Goal: Information Seeking & Learning: Learn about a topic

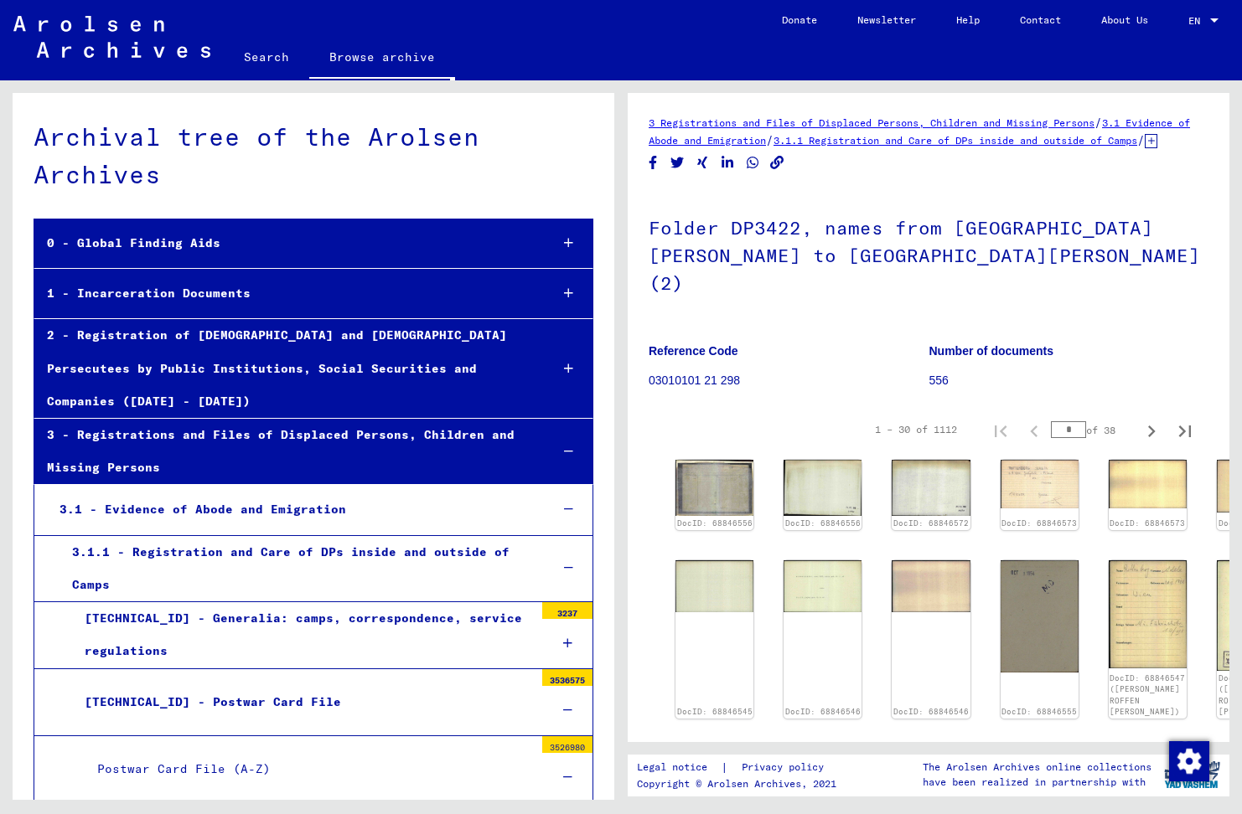
scroll to position [25705, 0]
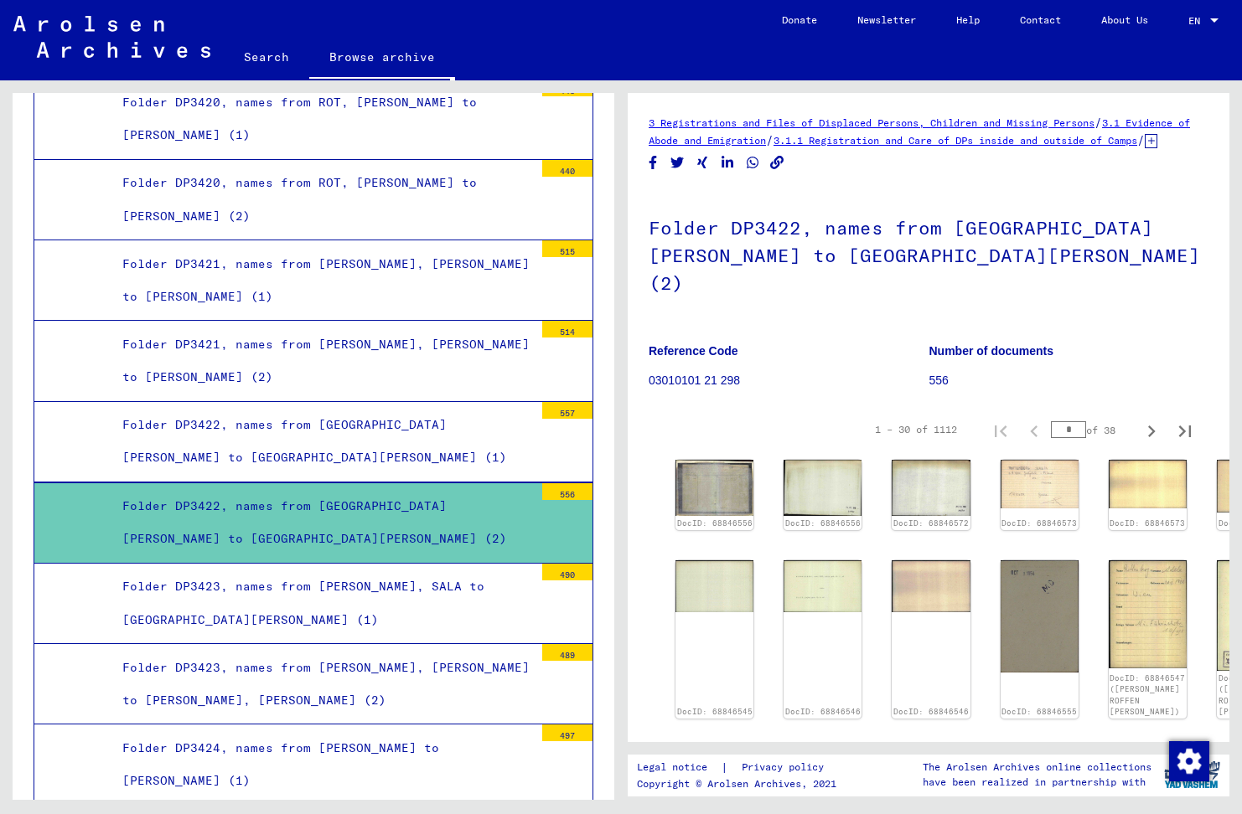
click at [284, 490] on div "Folder DP3422, names from [GEOGRAPHIC_DATA][PERSON_NAME] to [GEOGRAPHIC_DATA][P…" at bounding box center [322, 522] width 424 height 65
click at [277, 409] on div "Folder DP3422, names from [GEOGRAPHIC_DATA][PERSON_NAME] to [GEOGRAPHIC_DATA][P…" at bounding box center [322, 441] width 424 height 65
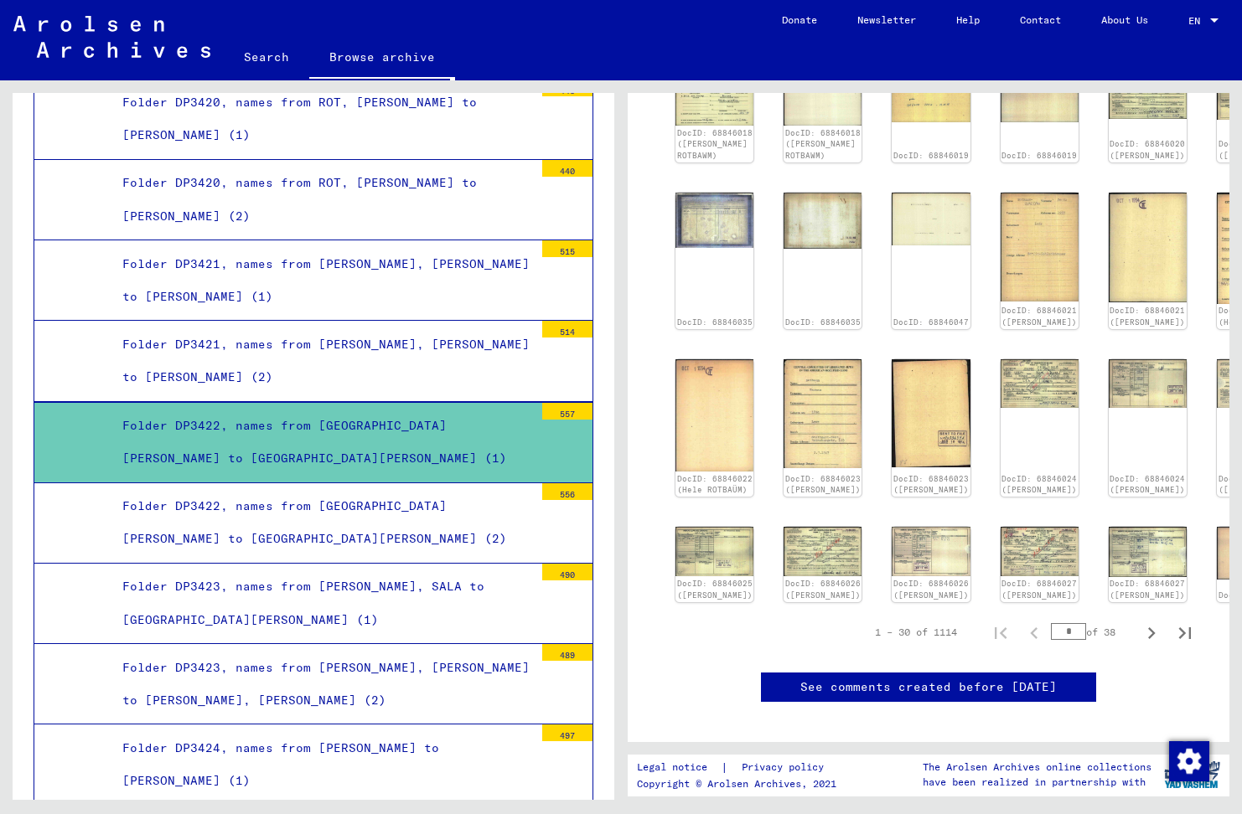
scroll to position [503, 0]
click at [1139, 632] on icon "Next page" at bounding box center [1150, 632] width 23 height 23
type input "*"
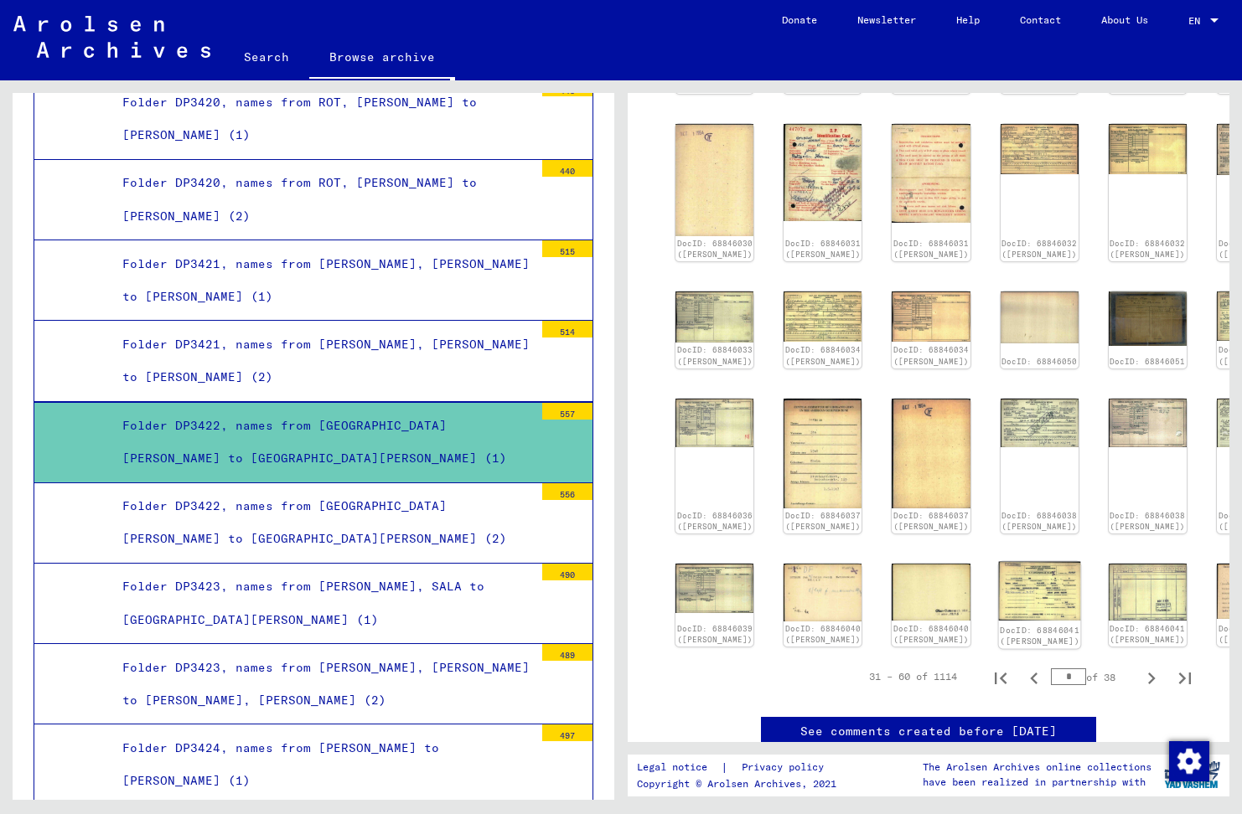
click at [998, 563] on img at bounding box center [1039, 591] width 82 height 59
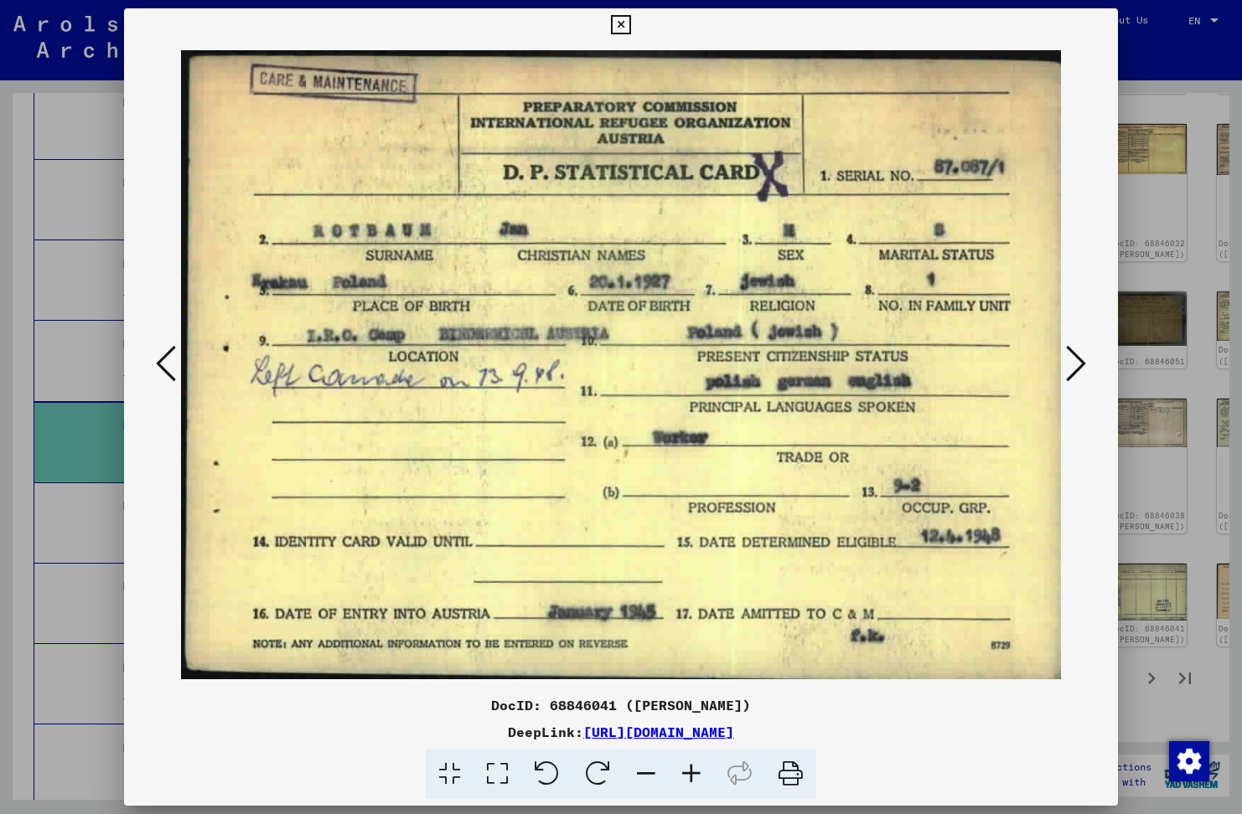
click at [617, 23] on icon at bounding box center [620, 25] width 19 height 20
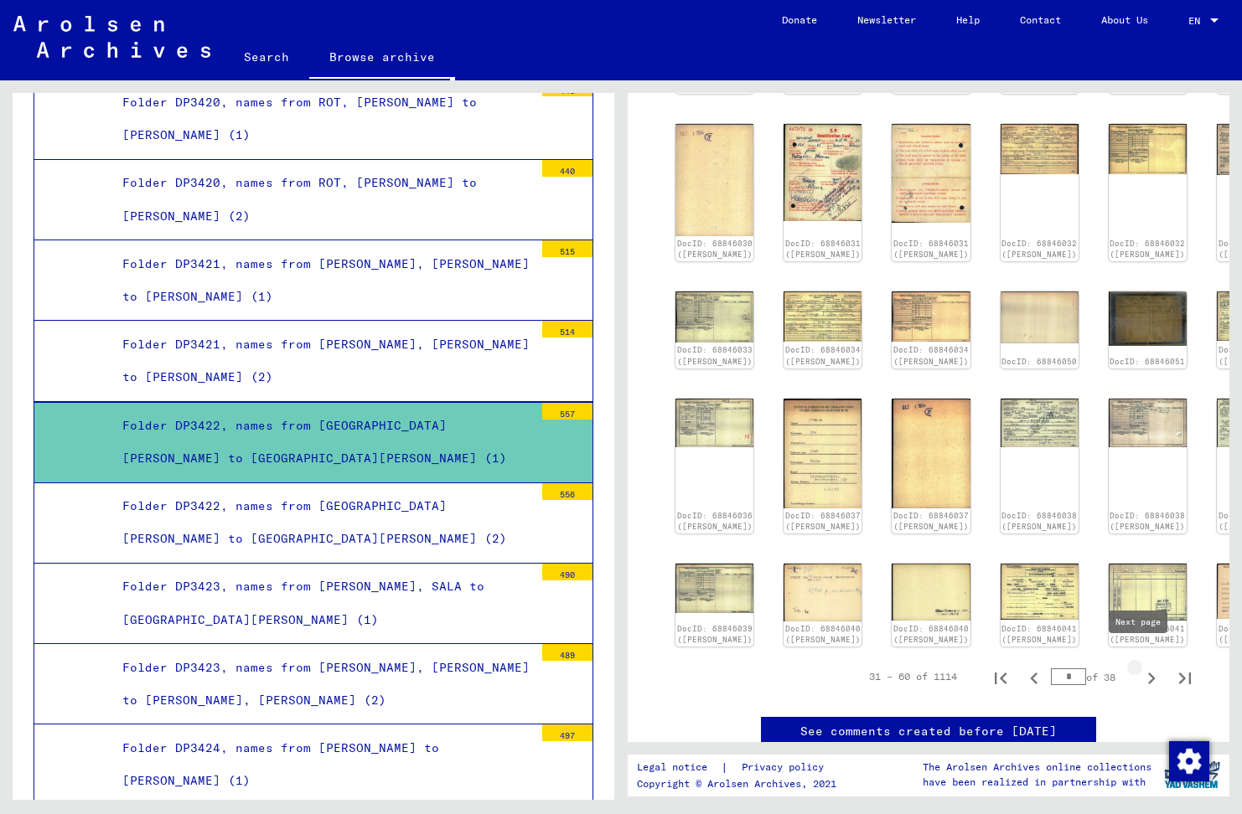
click at [1139, 667] on icon "Next page" at bounding box center [1150, 678] width 23 height 23
type input "*"
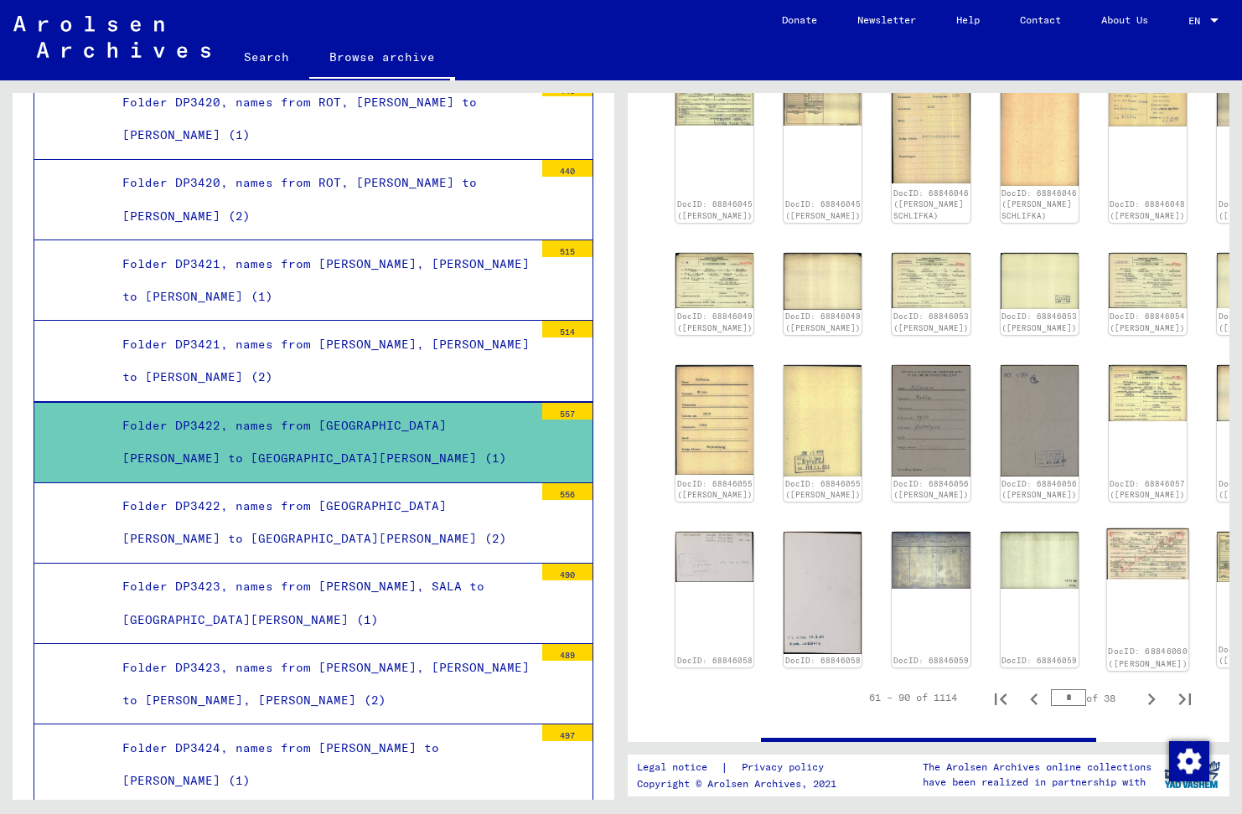
click at [1106, 549] on img at bounding box center [1147, 554] width 82 height 51
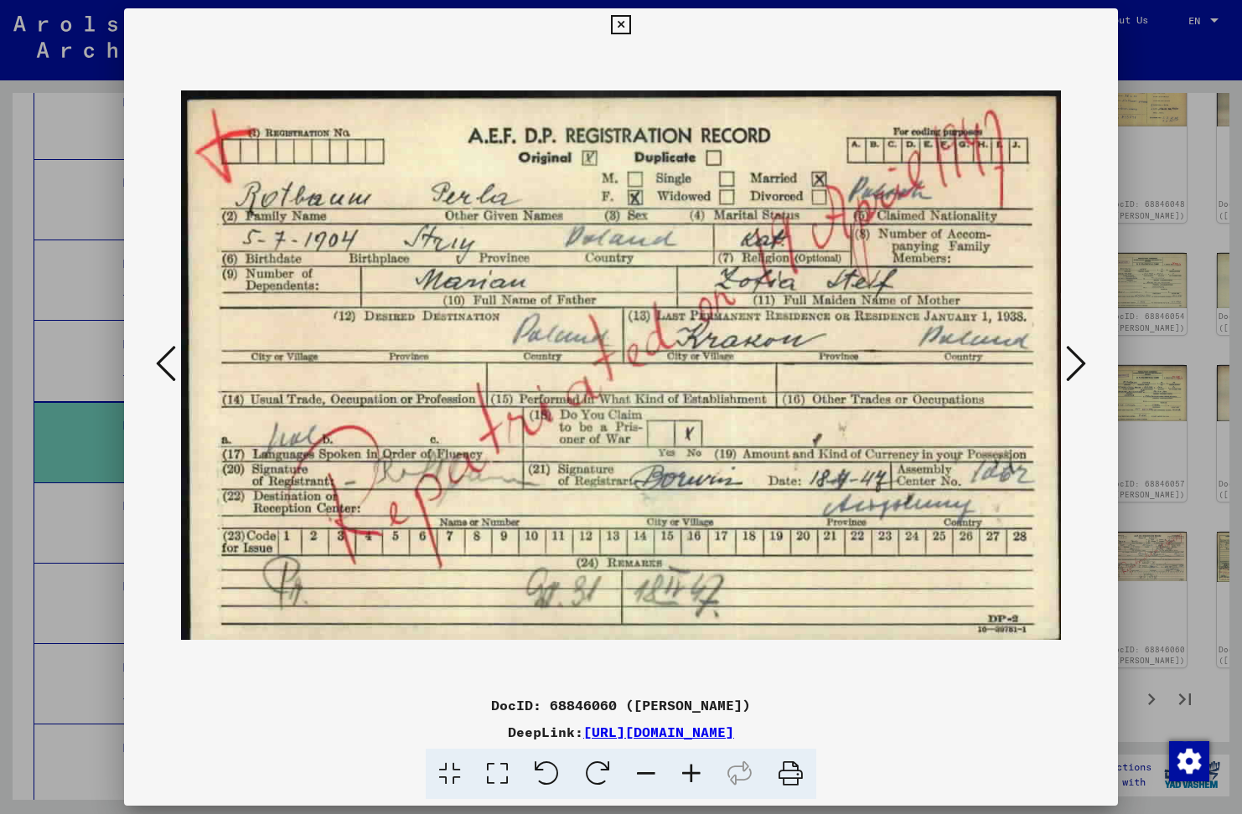
click at [619, 22] on icon at bounding box center [620, 25] width 19 height 20
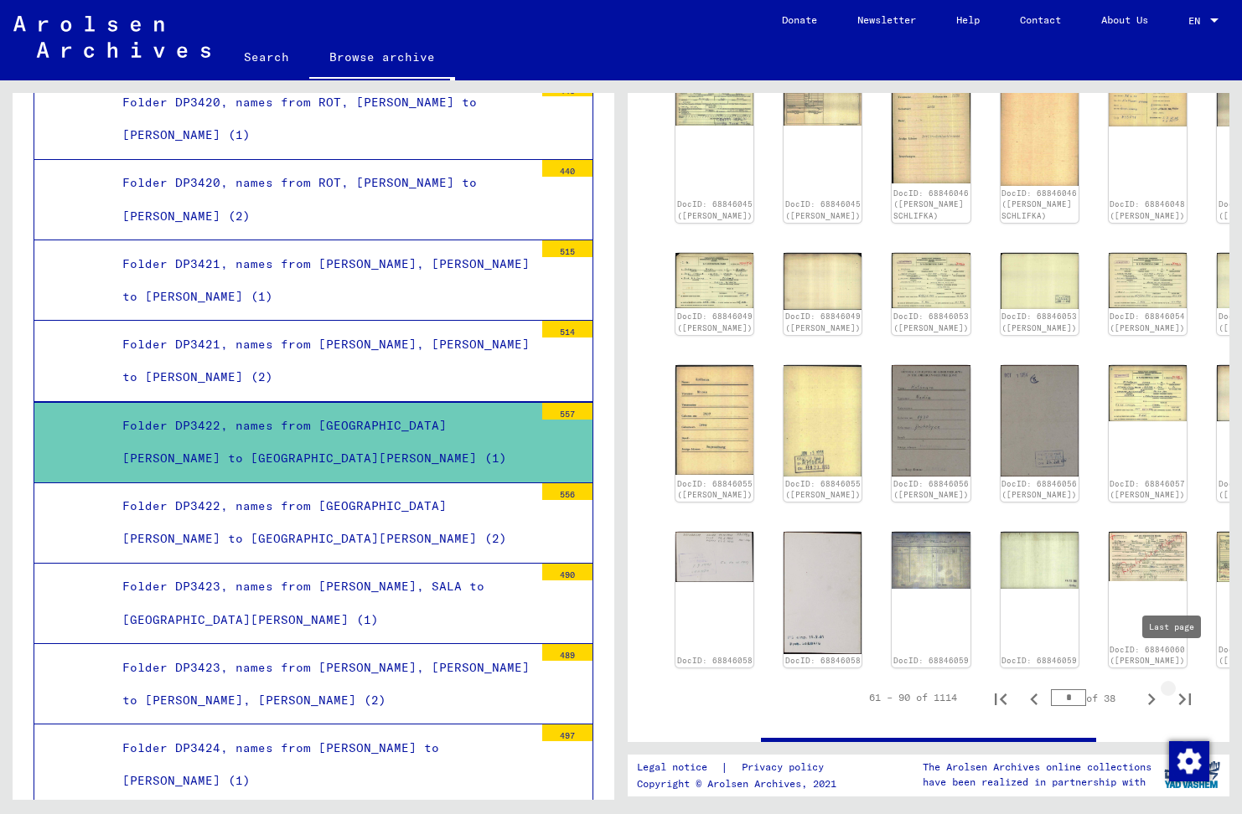
click at [1173, 688] on icon "Last page" at bounding box center [1184, 699] width 23 height 23
type input "**"
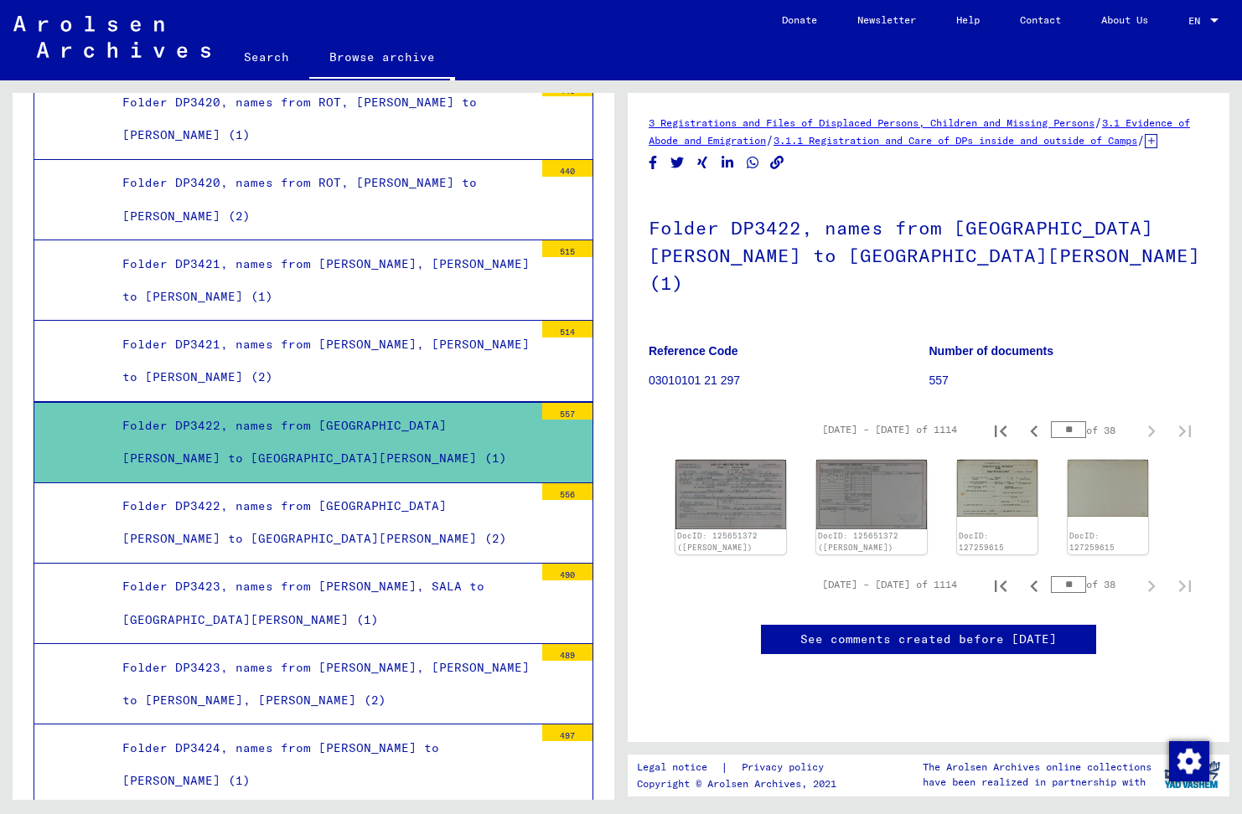
scroll to position [59, 0]
click at [708, 457] on img at bounding box center [731, 493] width 116 height 73
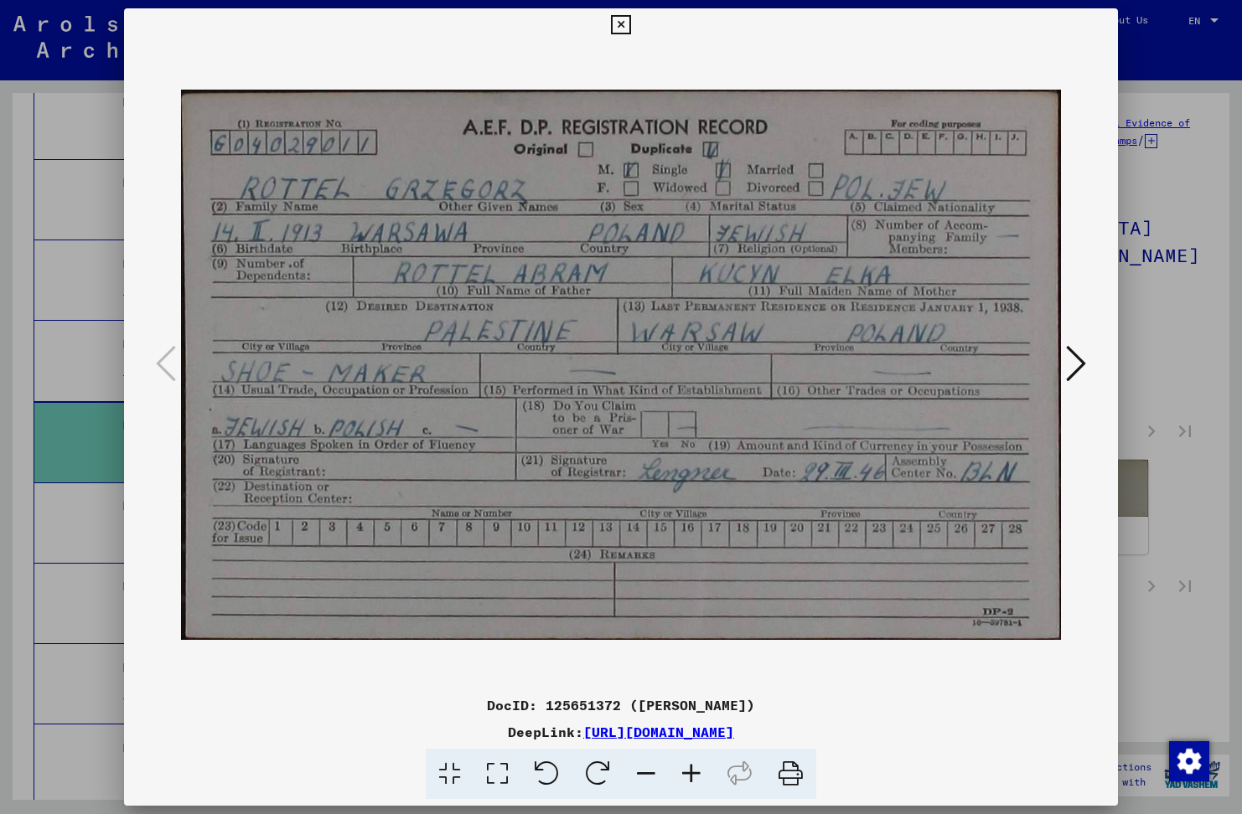
click at [619, 21] on icon at bounding box center [620, 25] width 19 height 20
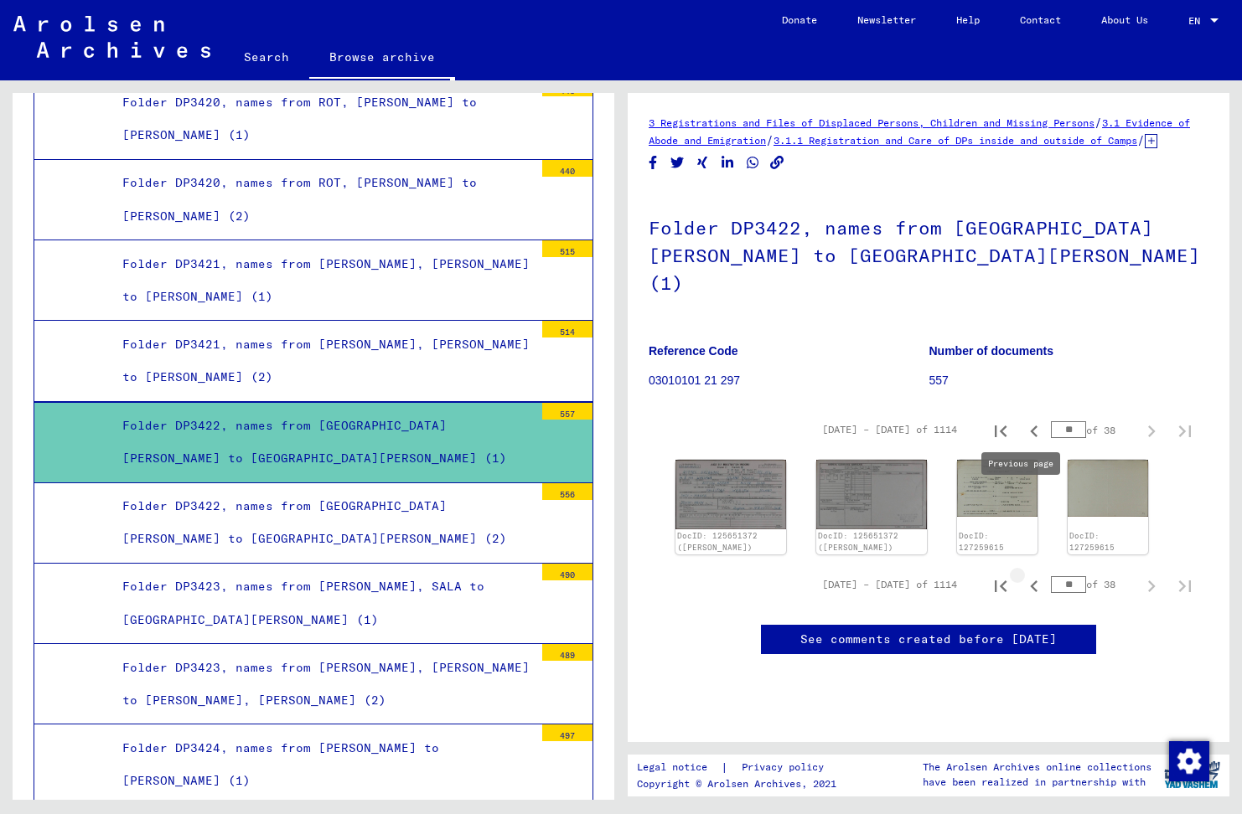
click at [1022, 575] on icon "Previous page" at bounding box center [1033, 586] width 23 height 23
type input "**"
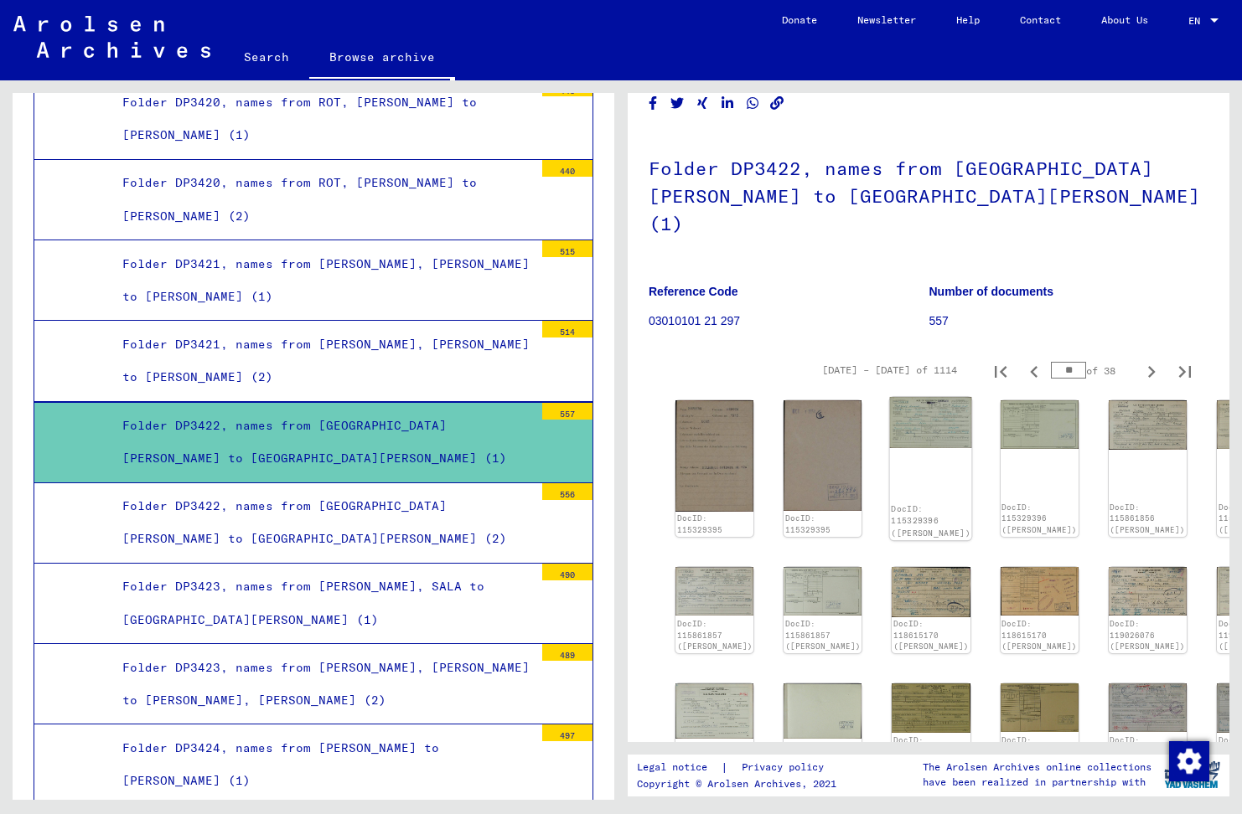
click at [890, 412] on img at bounding box center [931, 422] width 82 height 51
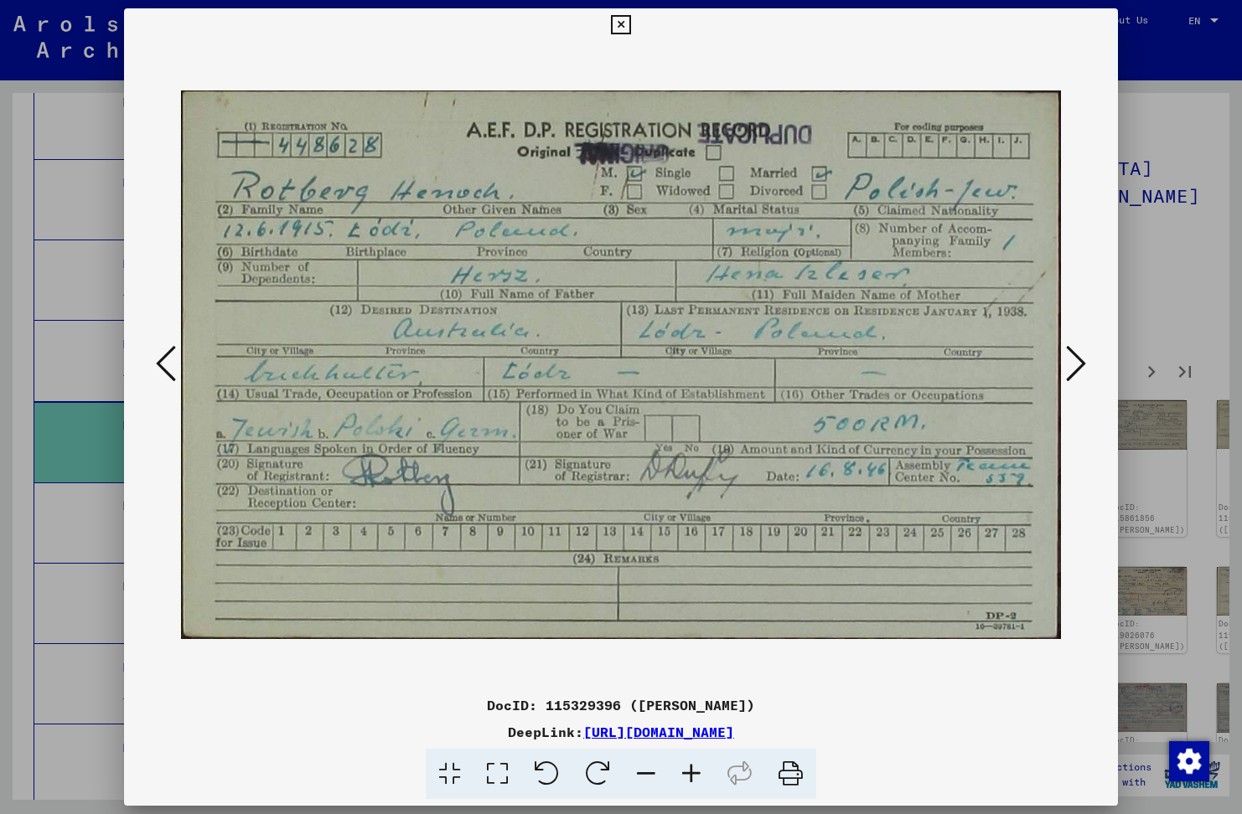
click at [618, 23] on icon at bounding box center [620, 25] width 19 height 20
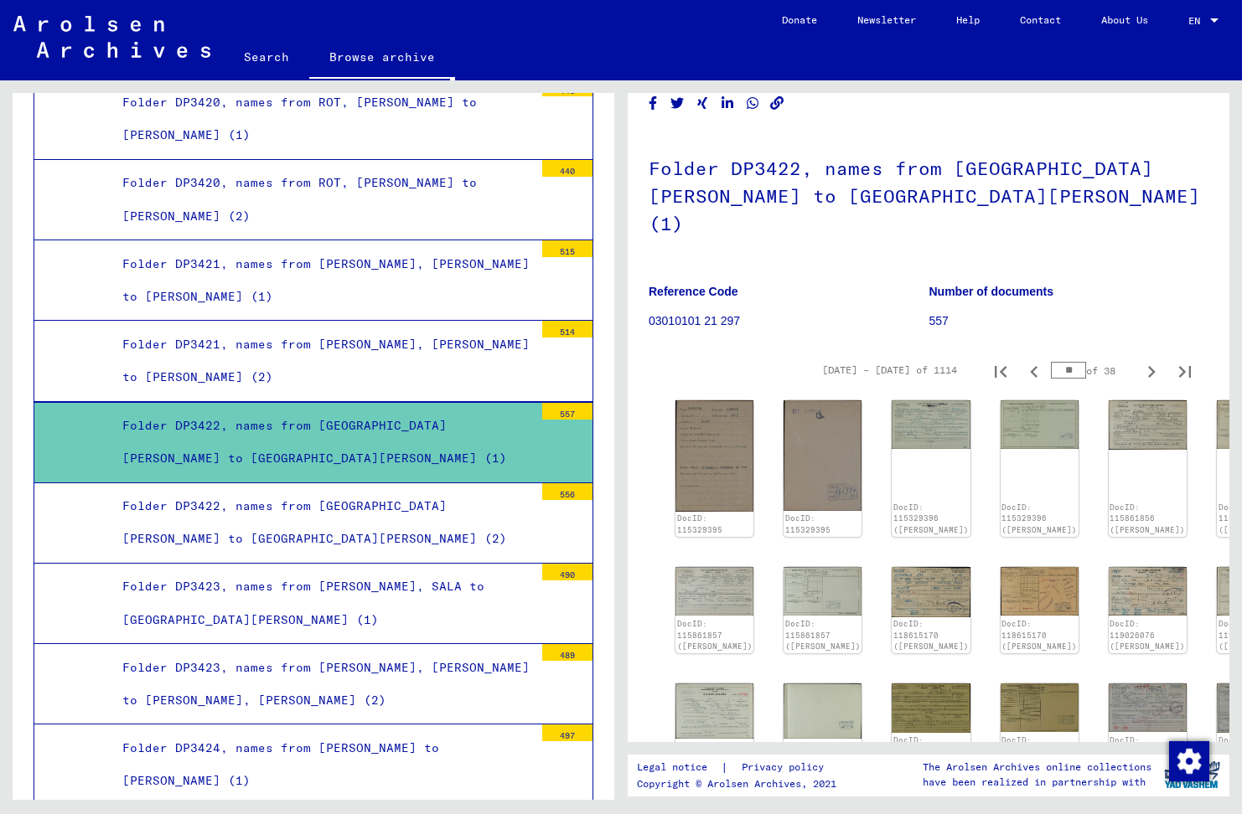
click at [339, 490] on div "Folder DP3422, names from [GEOGRAPHIC_DATA][PERSON_NAME] to [GEOGRAPHIC_DATA][P…" at bounding box center [322, 522] width 424 height 65
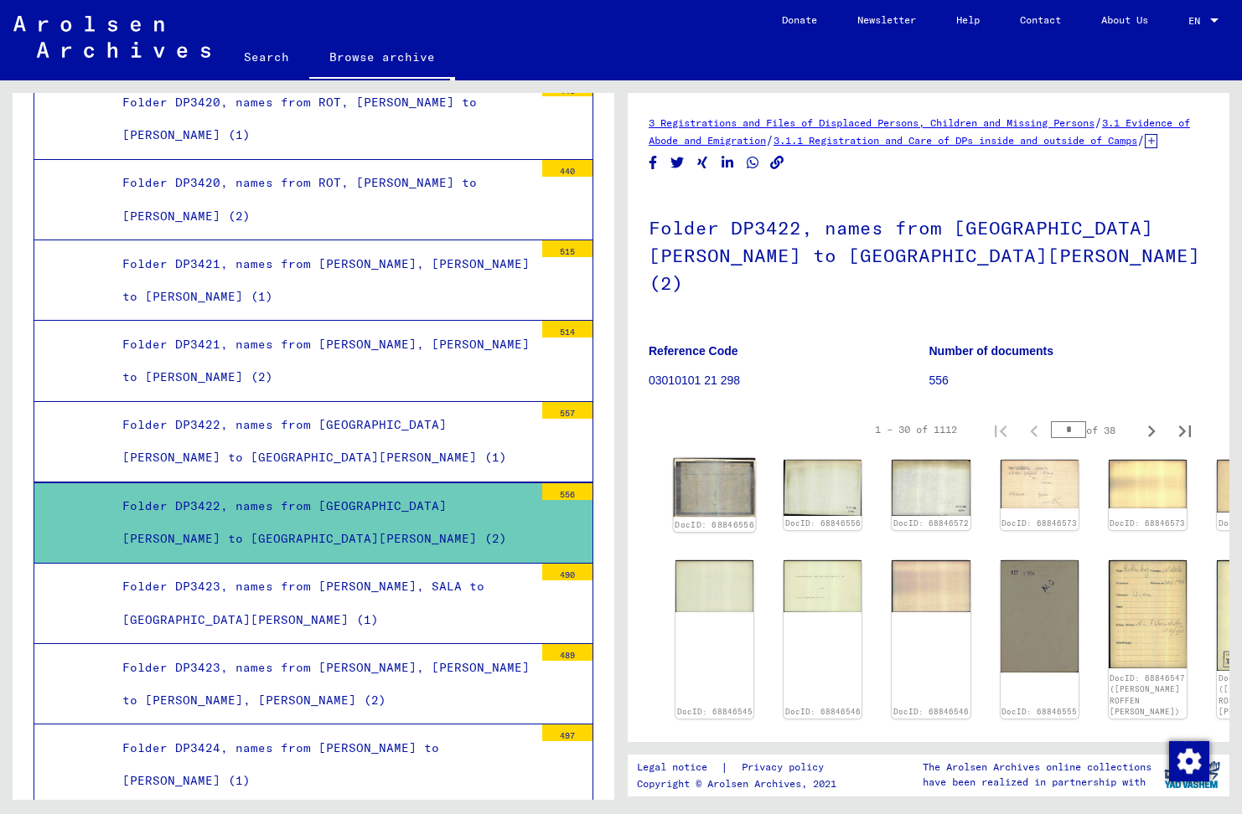
click at [702, 473] on img at bounding box center [715, 487] width 82 height 59
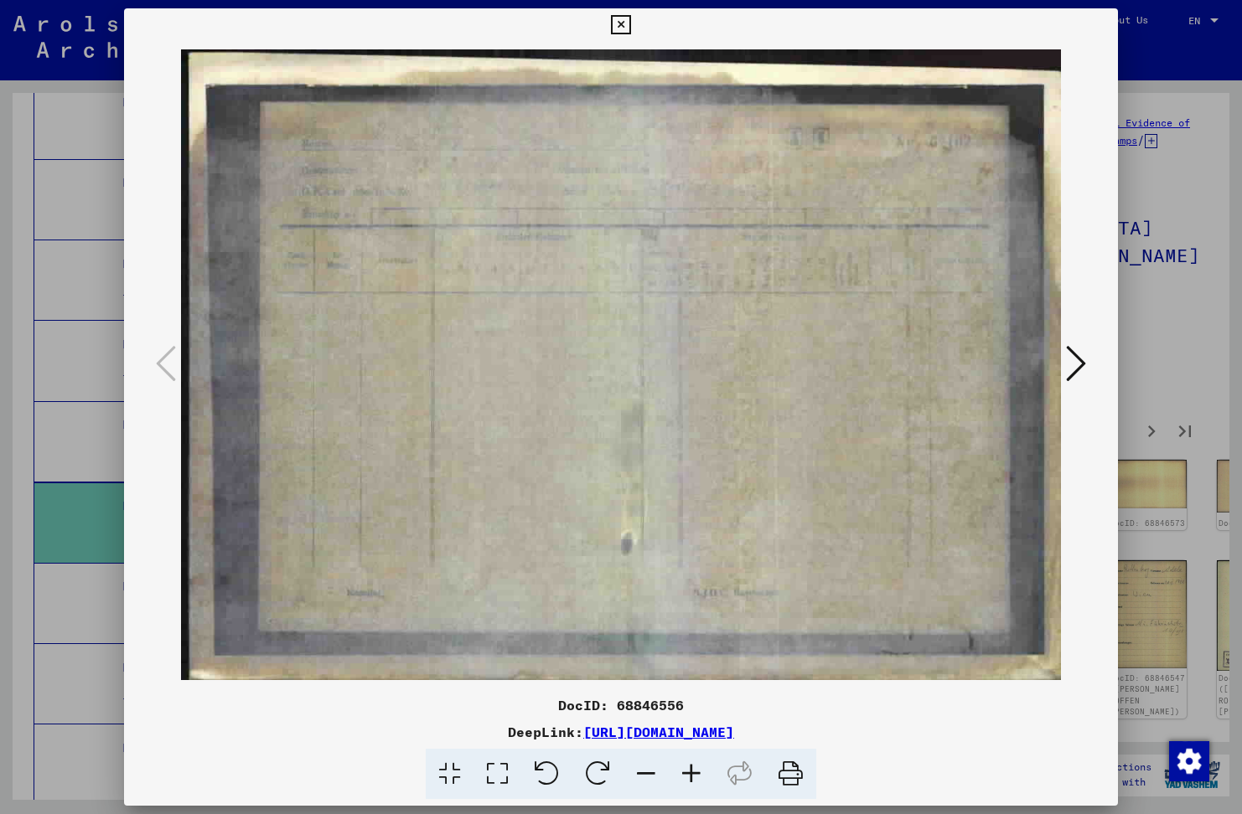
click at [1079, 362] on icon at bounding box center [1076, 364] width 20 height 40
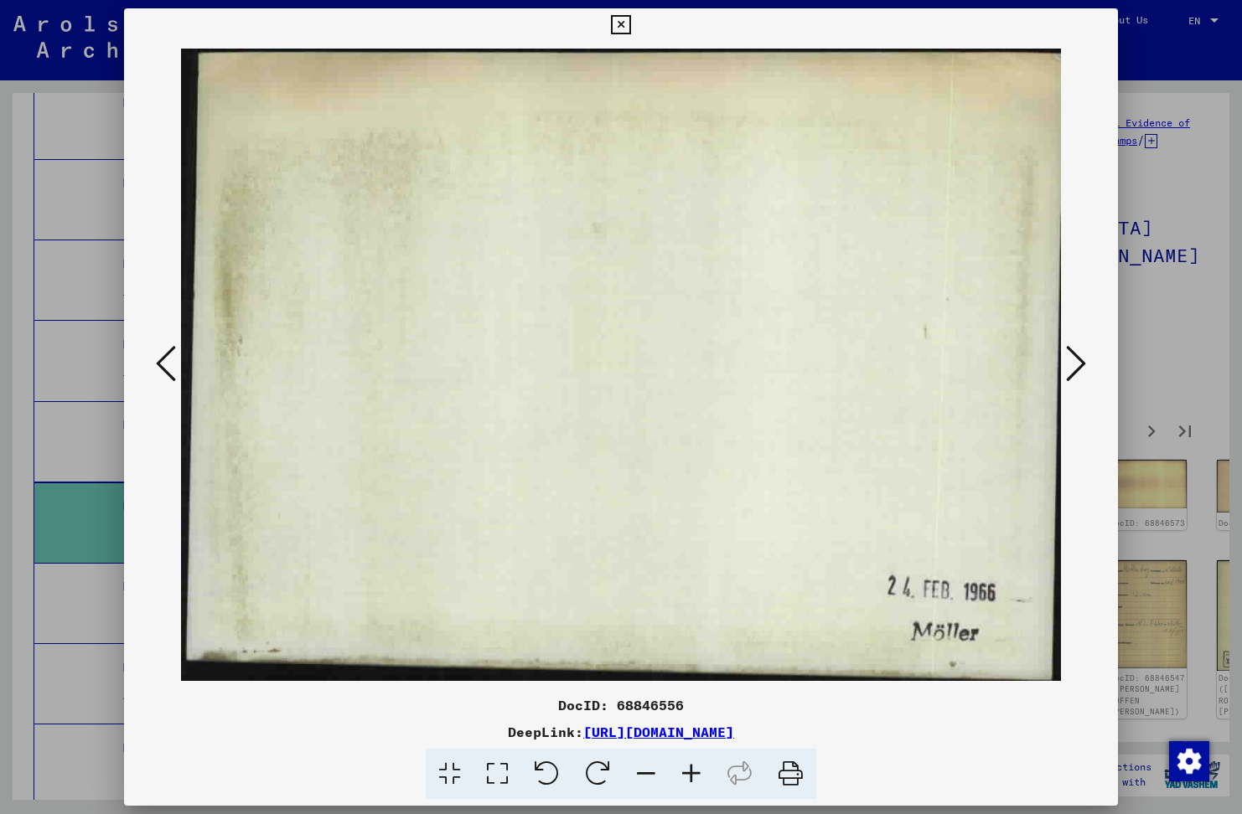
click at [1076, 364] on icon at bounding box center [1076, 364] width 20 height 40
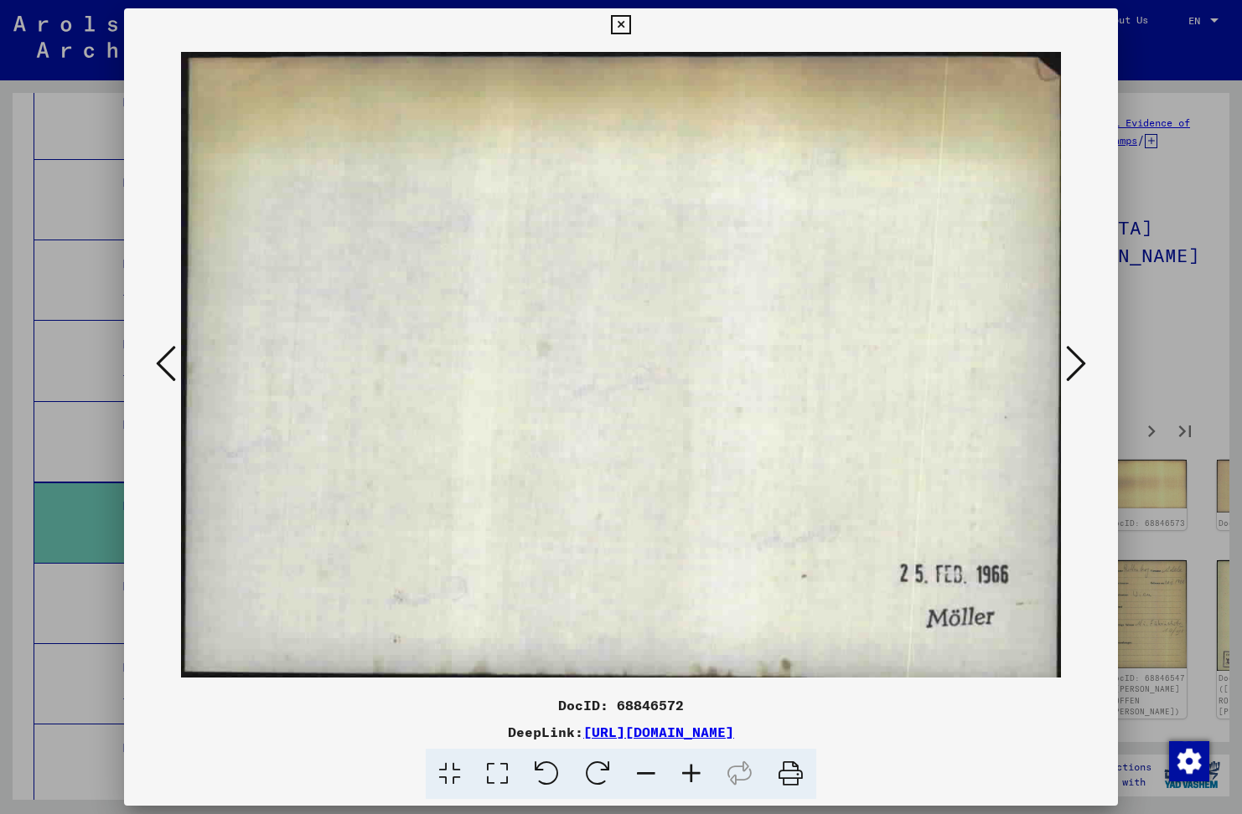
click at [1076, 365] on icon at bounding box center [1076, 364] width 20 height 40
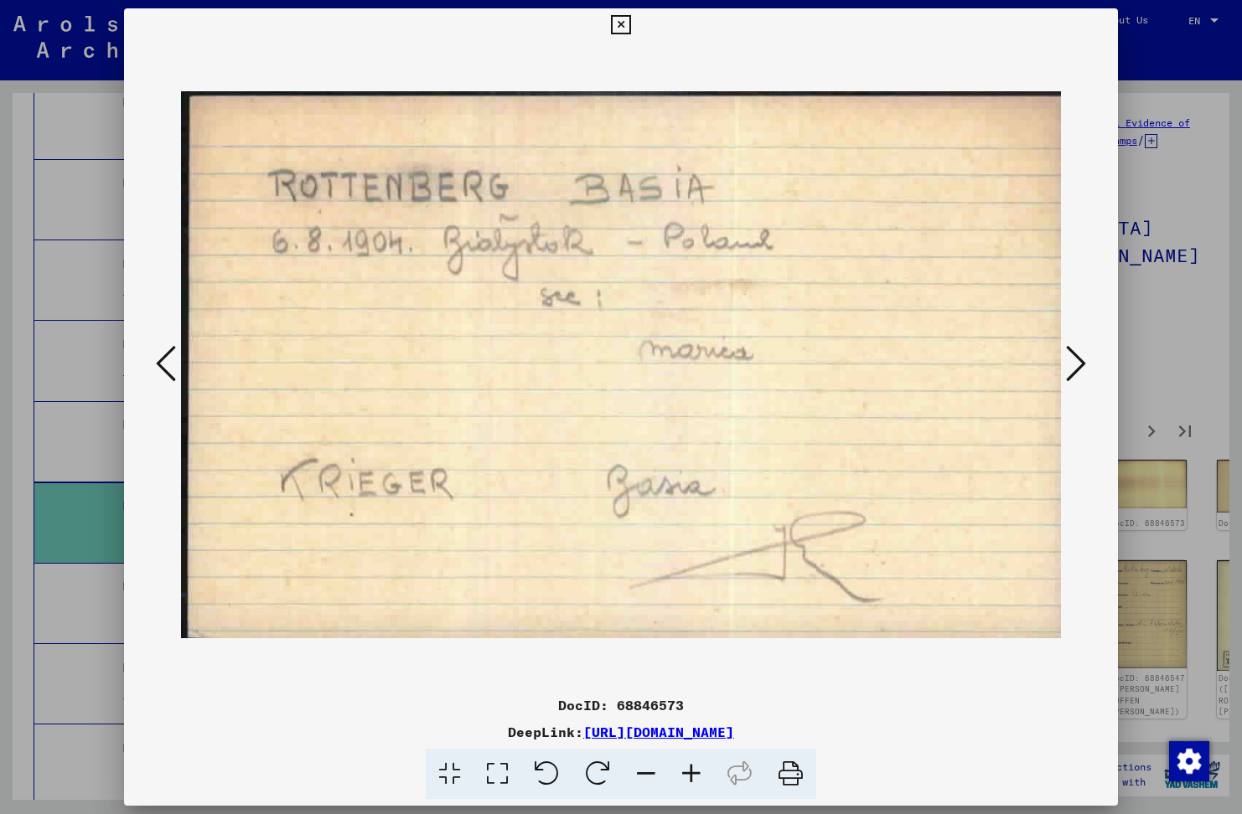
click at [615, 20] on icon at bounding box center [620, 25] width 19 height 20
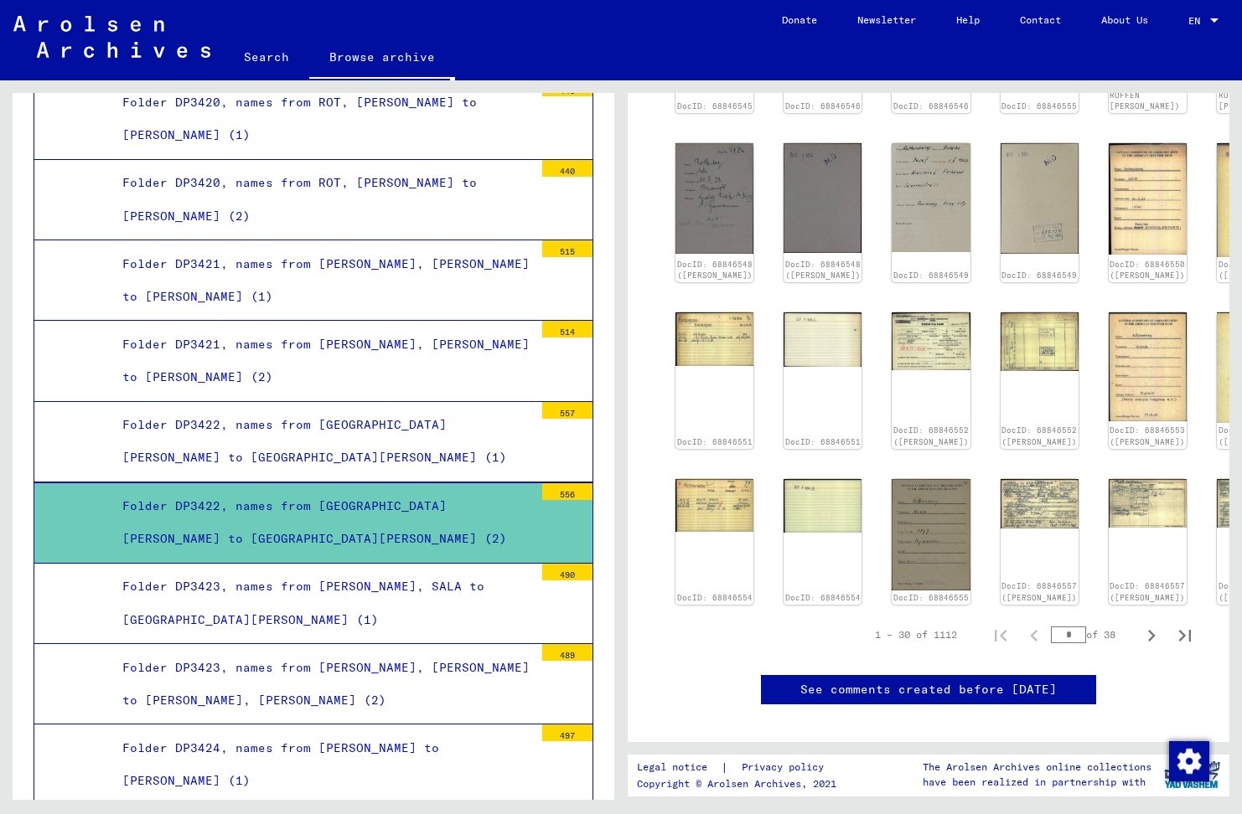
scroll to position [922, 0]
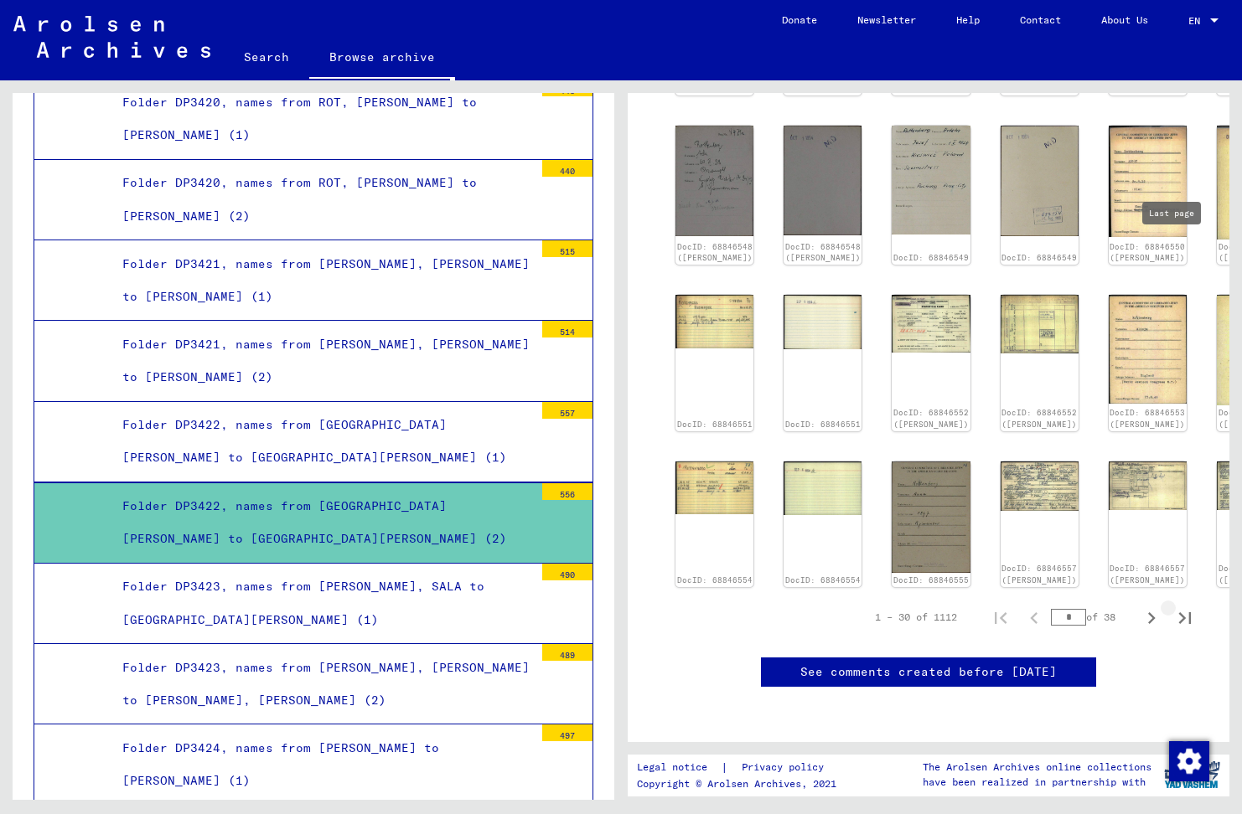
click at [1179, 612] on icon "Last page" at bounding box center [1185, 618] width 12 height 12
type input "**"
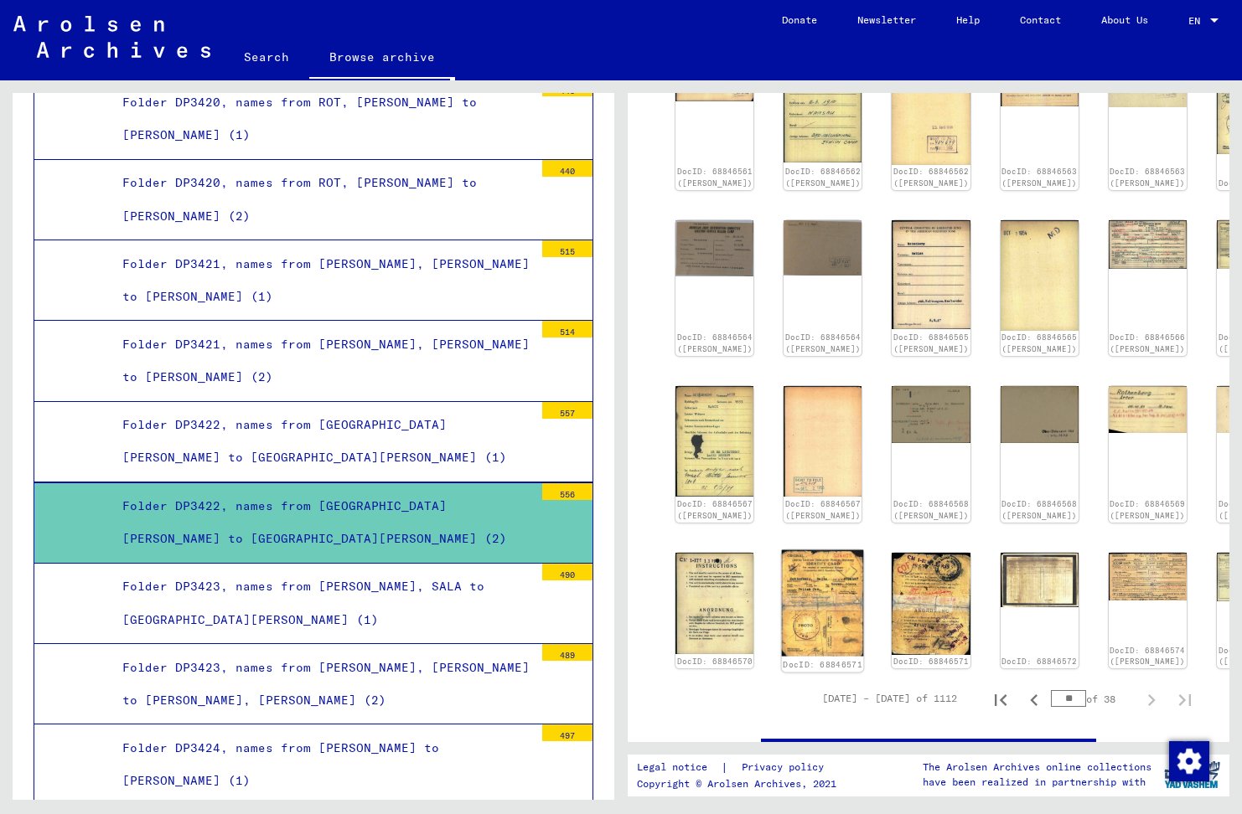
scroll to position [601, 0]
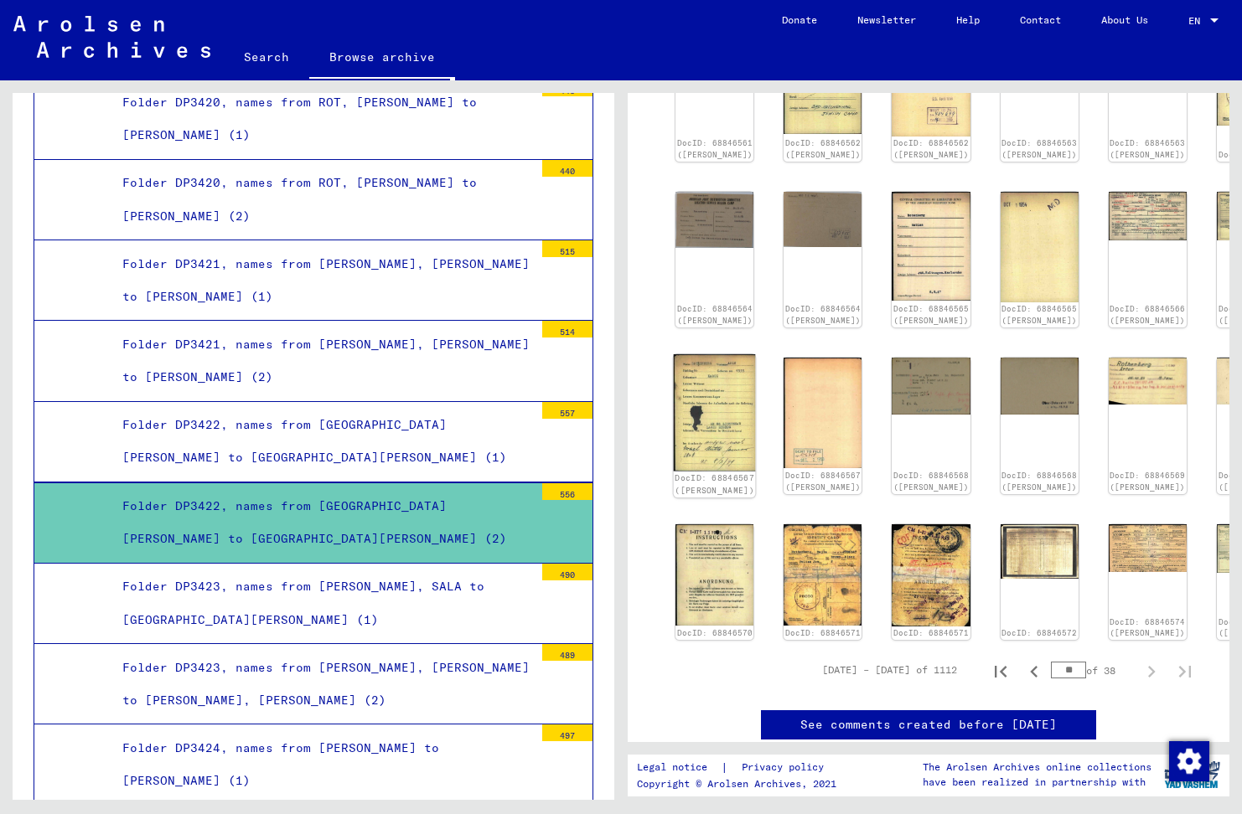
click at [701, 354] on img at bounding box center [715, 412] width 82 height 116
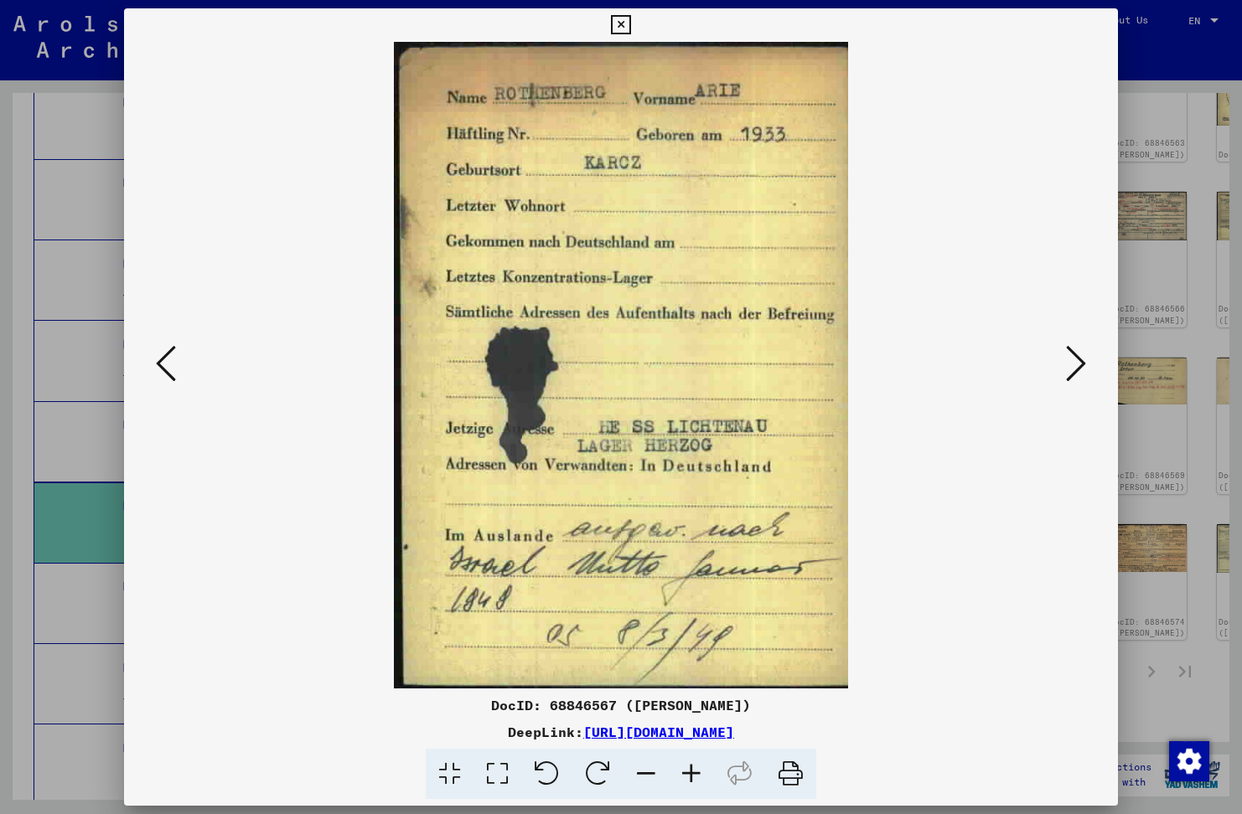
click at [623, 21] on icon at bounding box center [620, 25] width 19 height 20
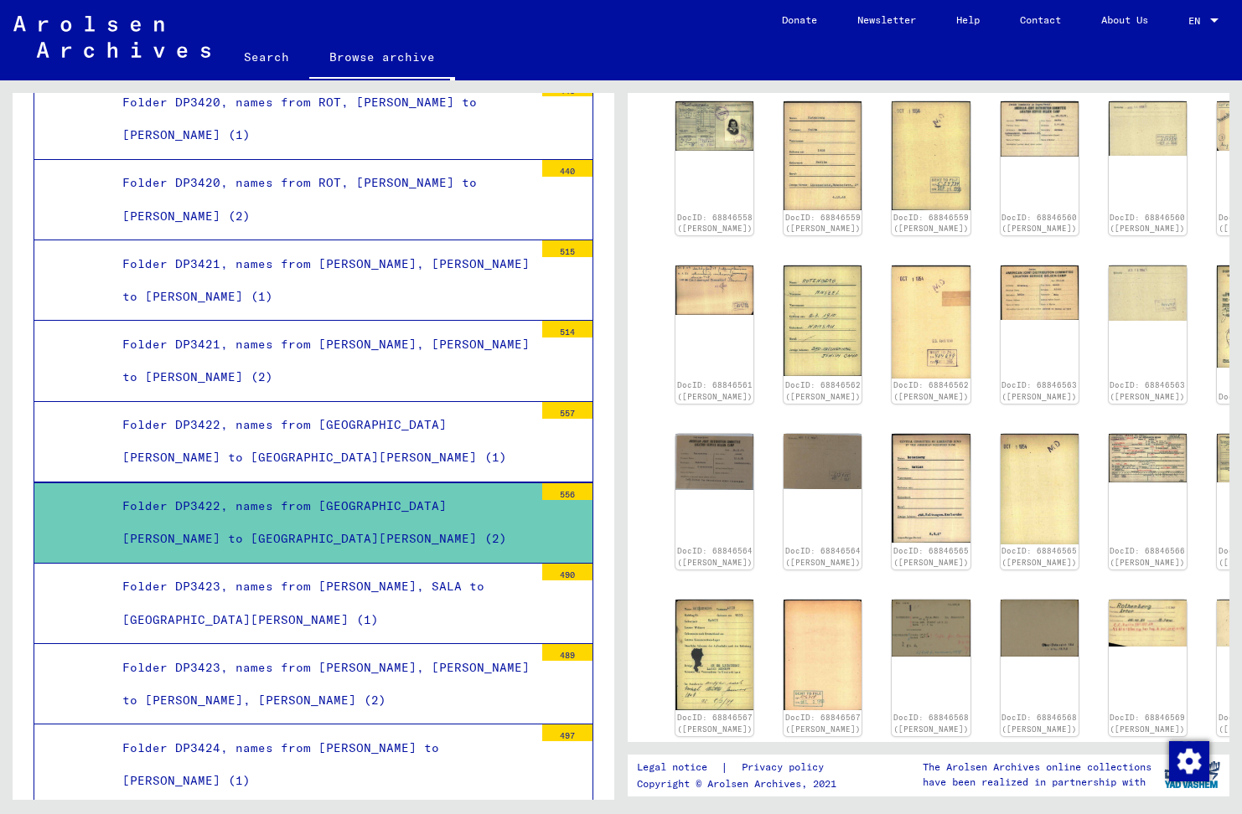
scroll to position [349, 0]
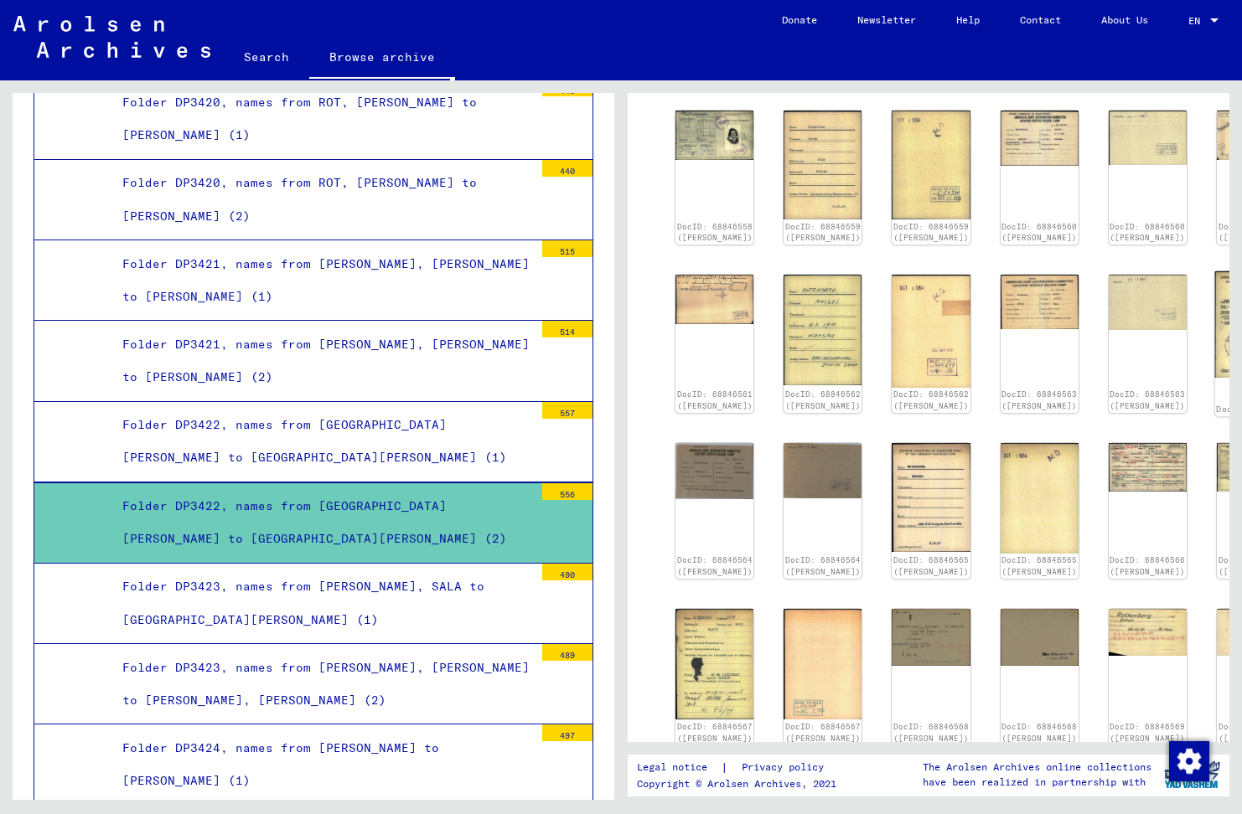
click at [1215, 291] on img at bounding box center [1256, 324] width 82 height 106
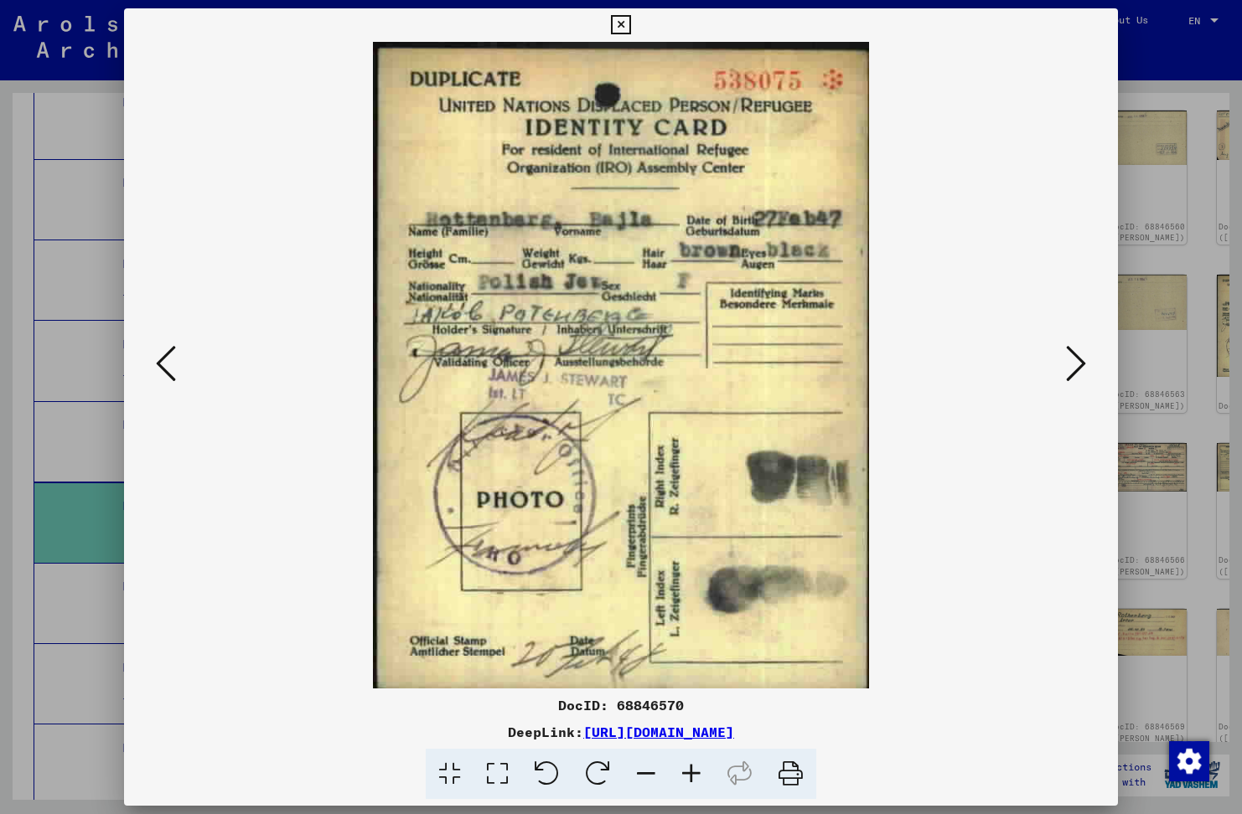
click at [617, 22] on icon at bounding box center [620, 25] width 19 height 20
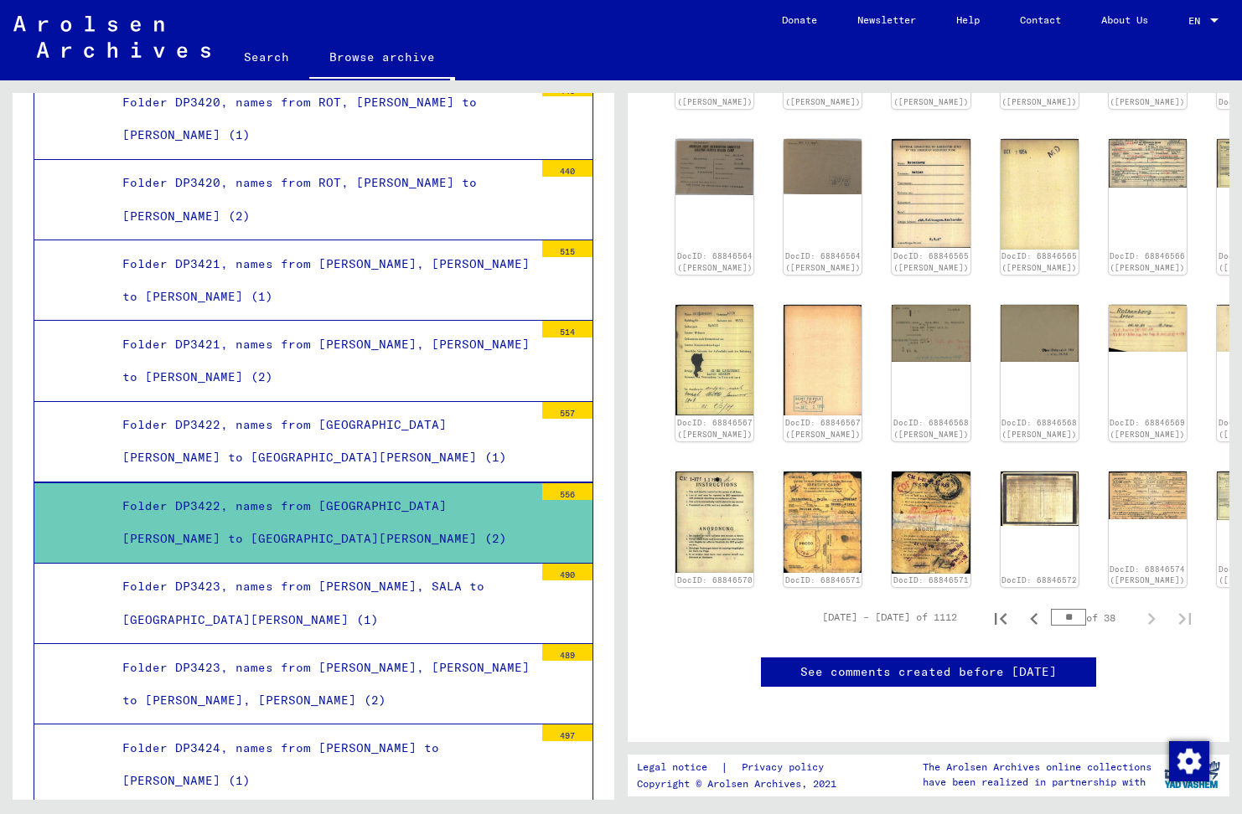
scroll to position [768, 0]
click at [1106, 468] on img at bounding box center [1147, 493] width 82 height 51
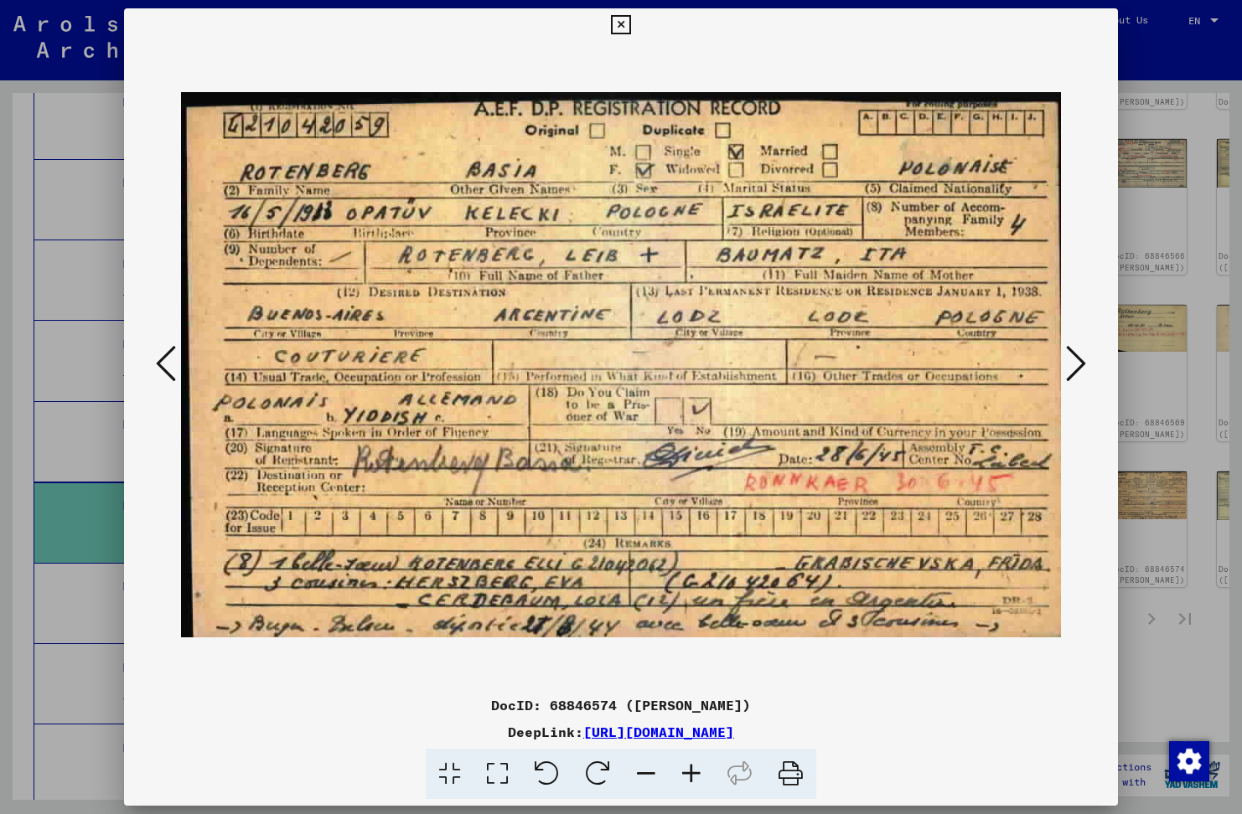
click at [623, 25] on icon at bounding box center [620, 25] width 19 height 20
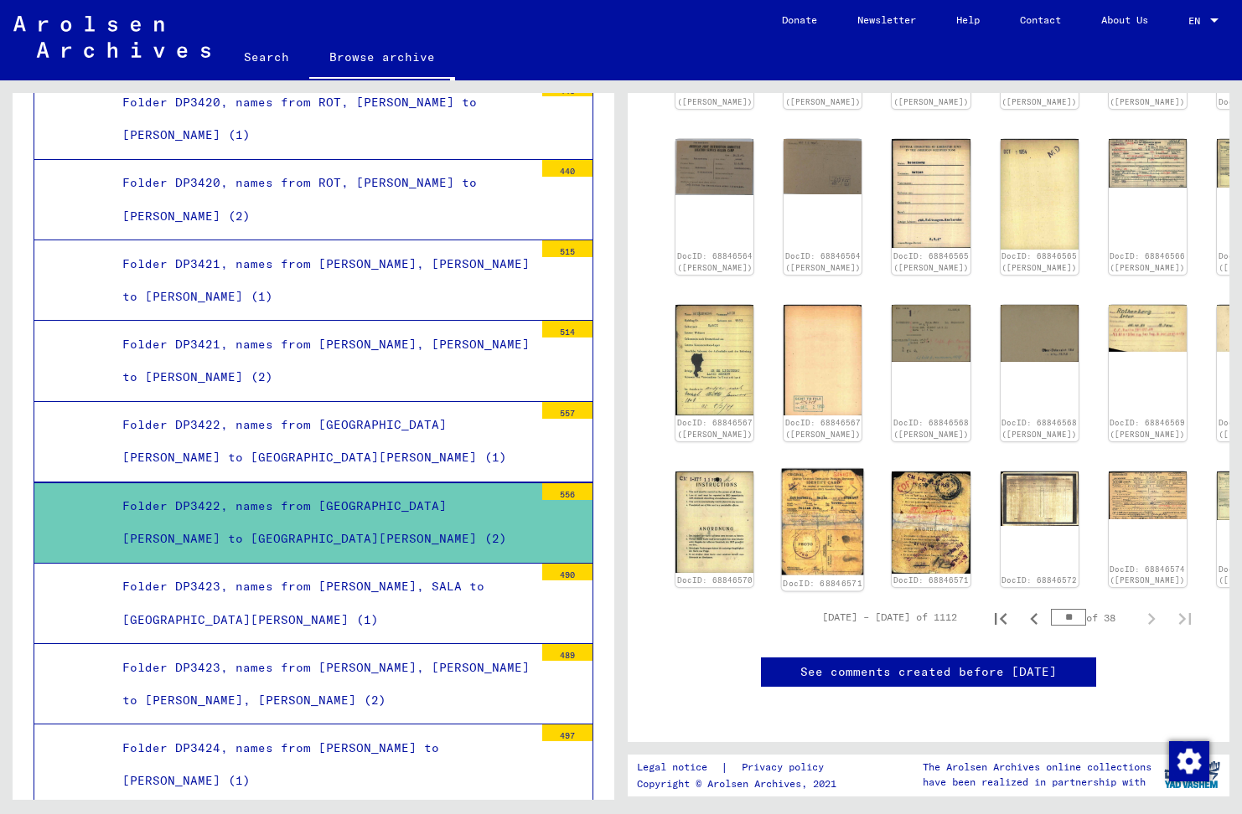
click at [796, 468] on img at bounding box center [823, 521] width 82 height 106
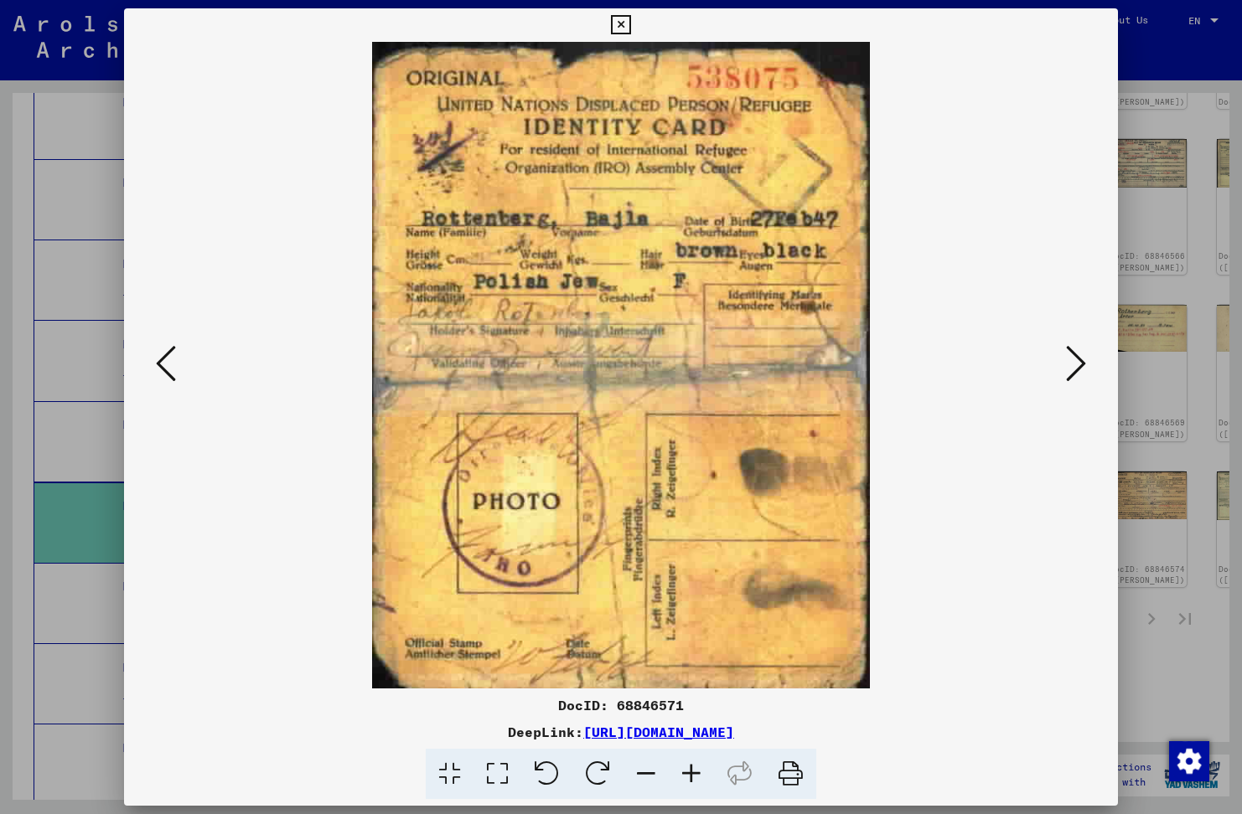
click at [623, 21] on icon at bounding box center [620, 25] width 19 height 20
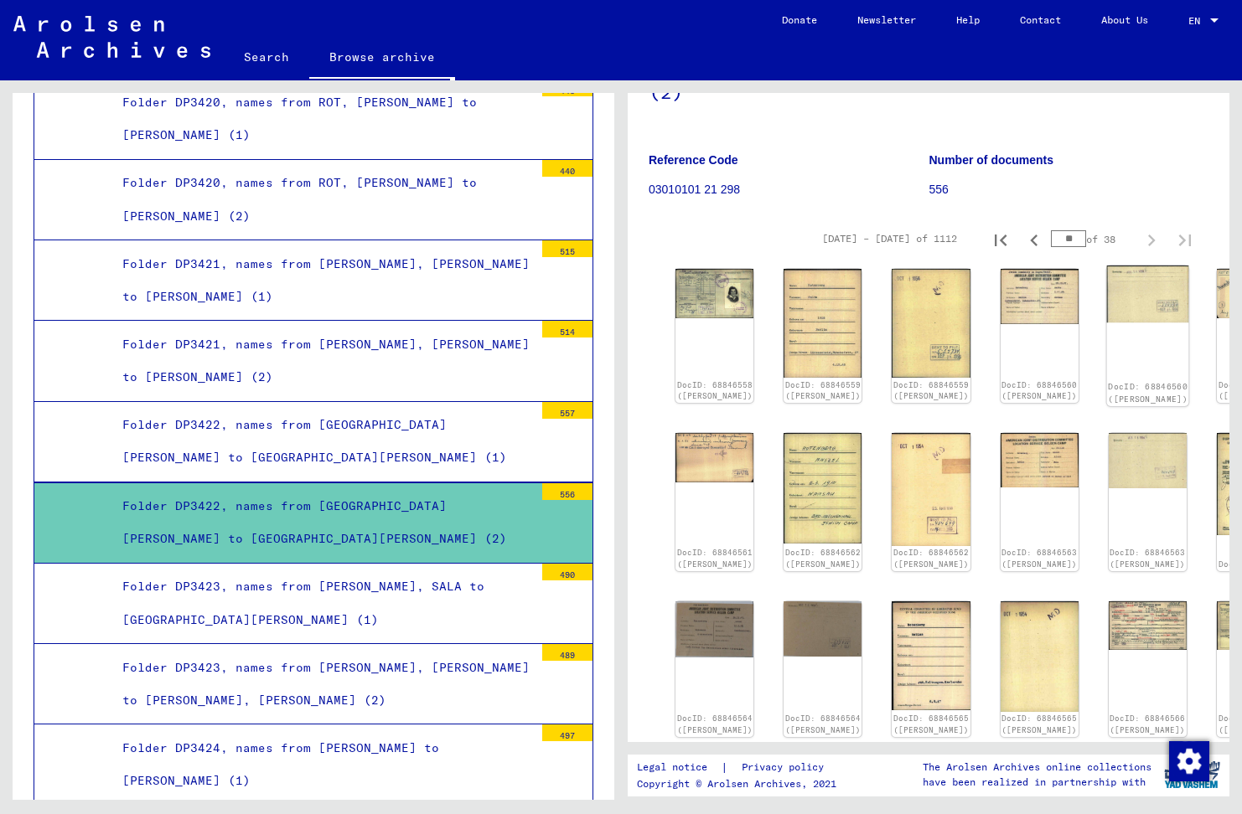
scroll to position [182, 0]
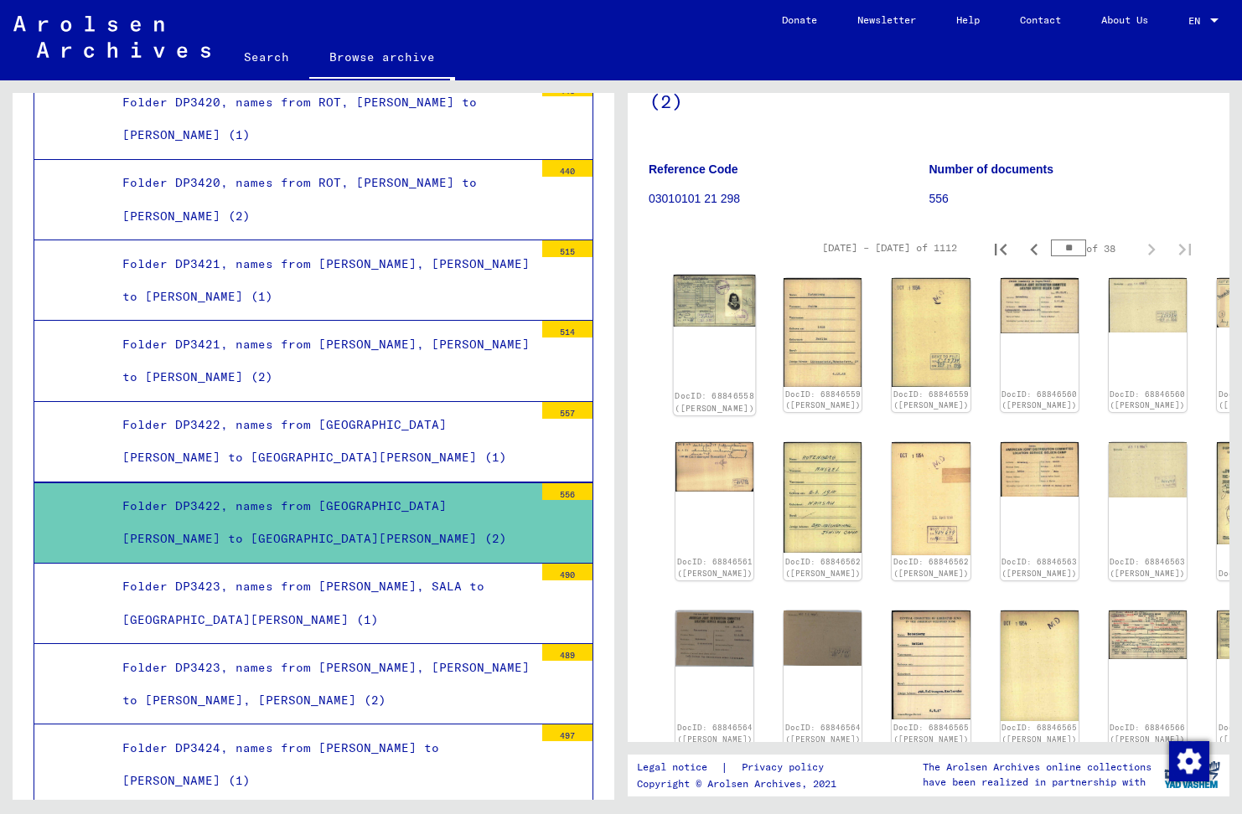
click at [690, 285] on img at bounding box center [715, 301] width 82 height 52
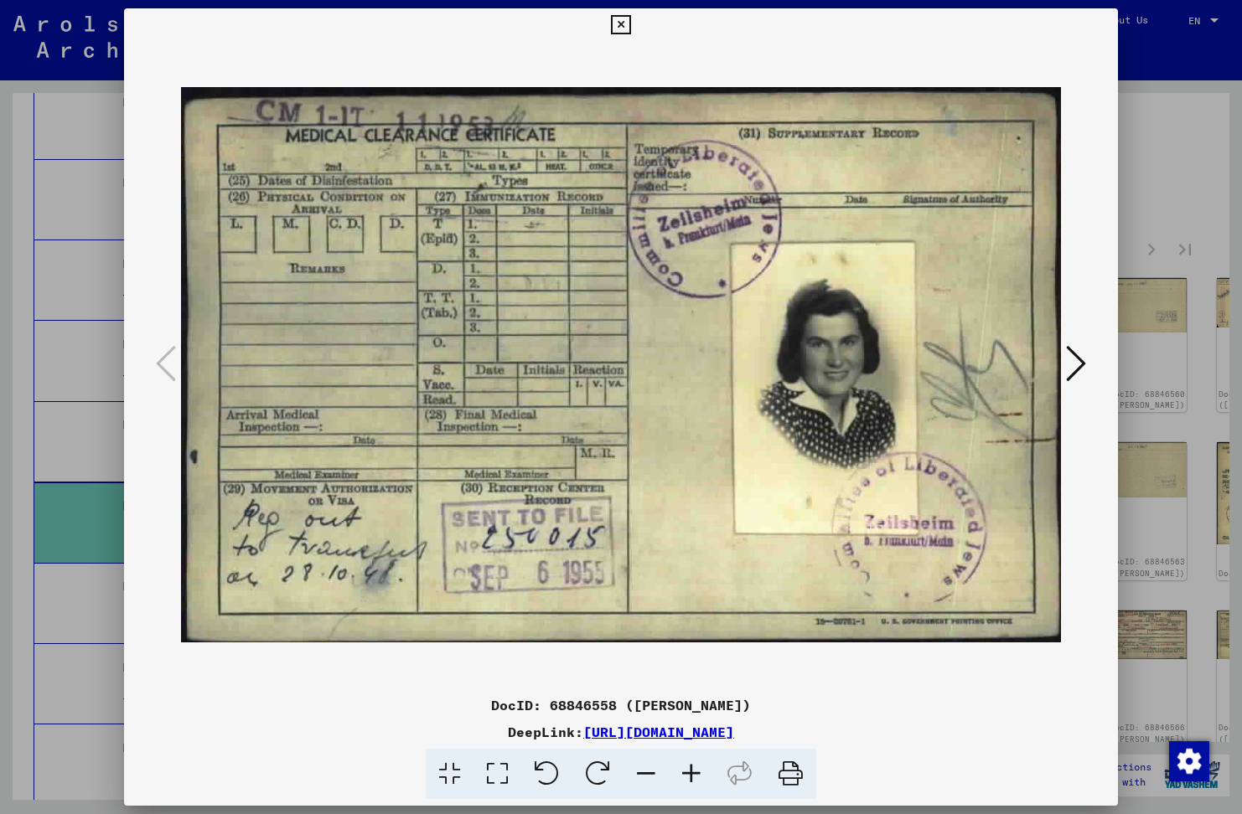
click at [1081, 357] on icon at bounding box center [1076, 364] width 20 height 40
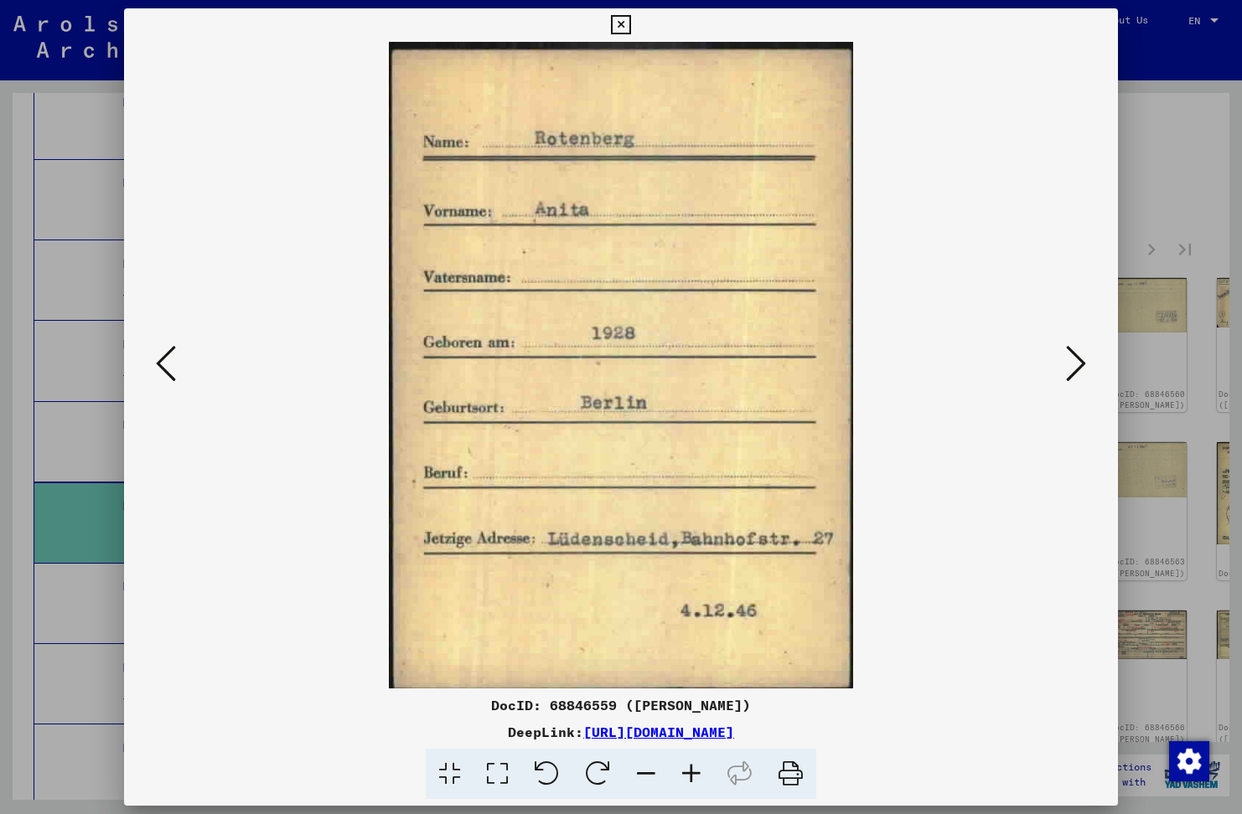
click at [620, 22] on icon at bounding box center [620, 25] width 19 height 20
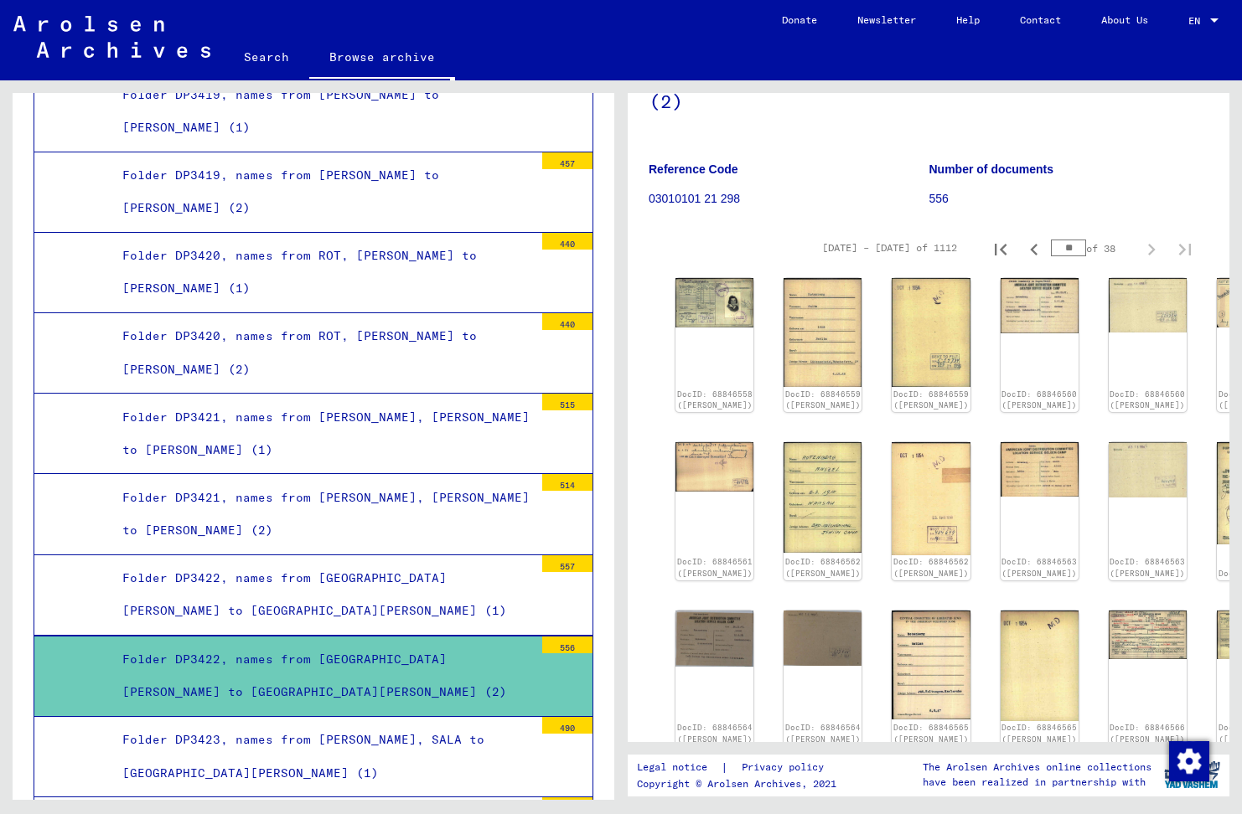
scroll to position [25370, 0]
